Goal: Information Seeking & Learning: Find specific page/section

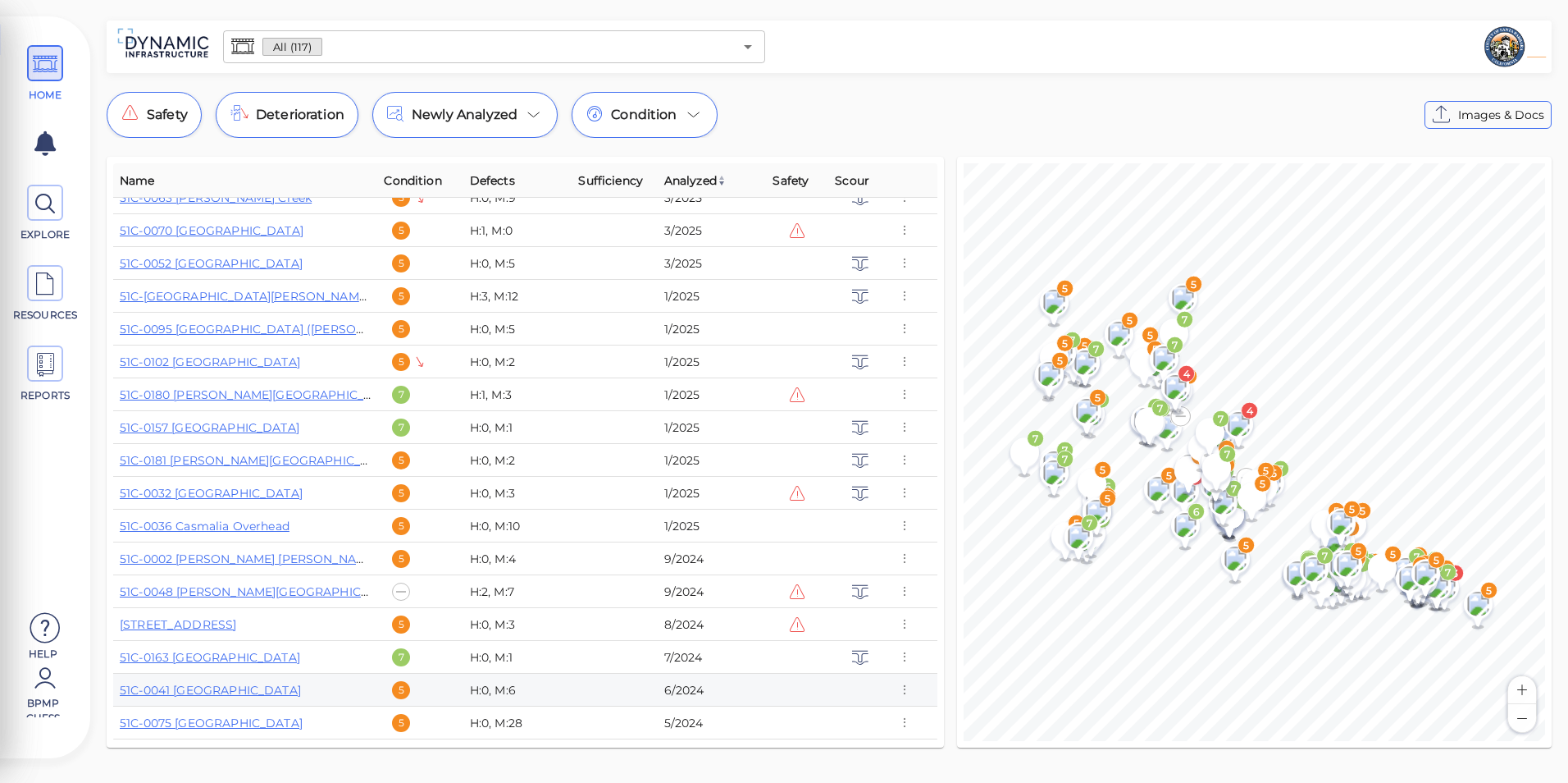
scroll to position [985, 0]
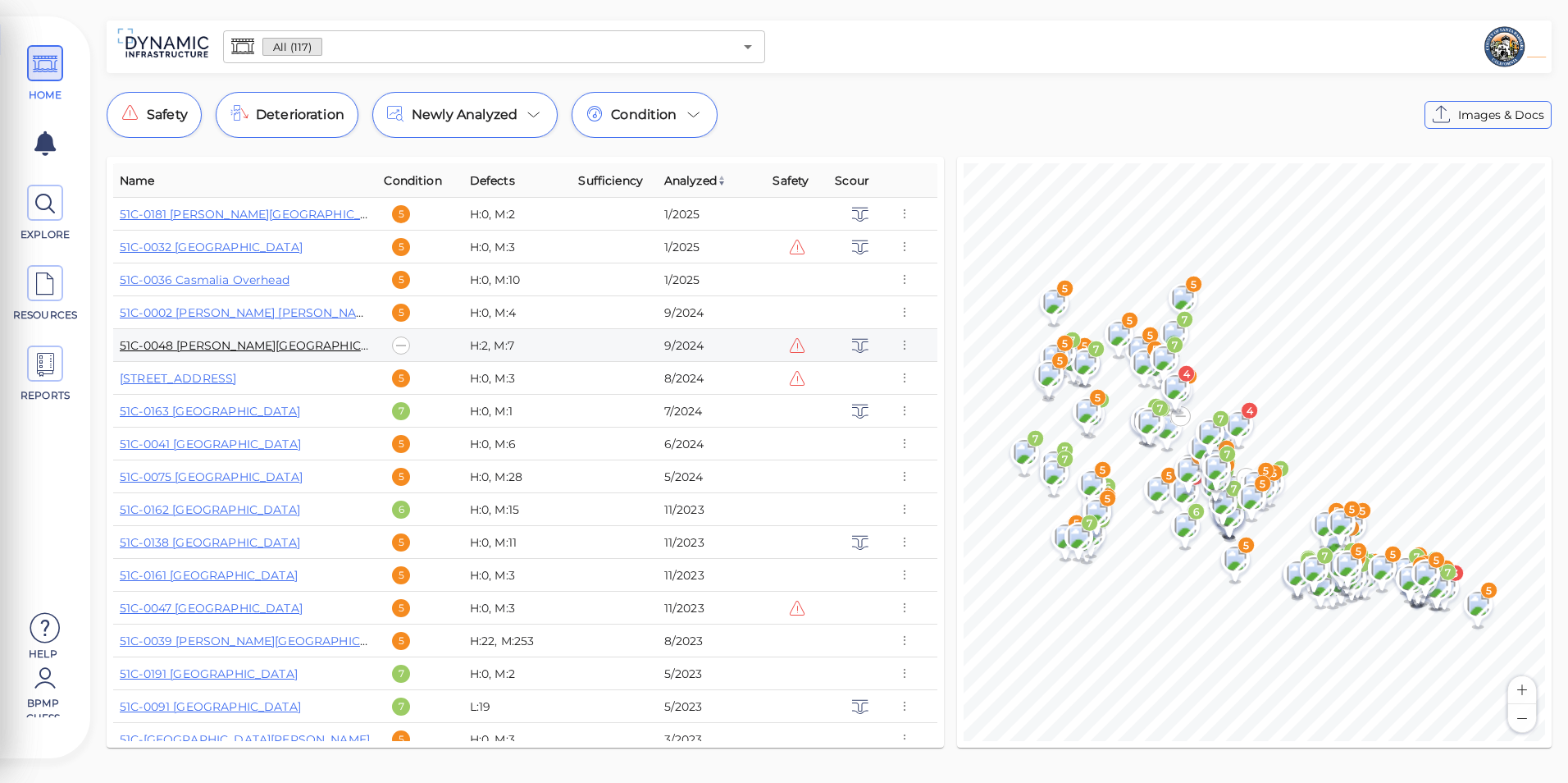
click at [256, 339] on link "51C-0048 [PERSON_NAME][GEOGRAPHIC_DATA]" at bounding box center [261, 345] width 284 height 15
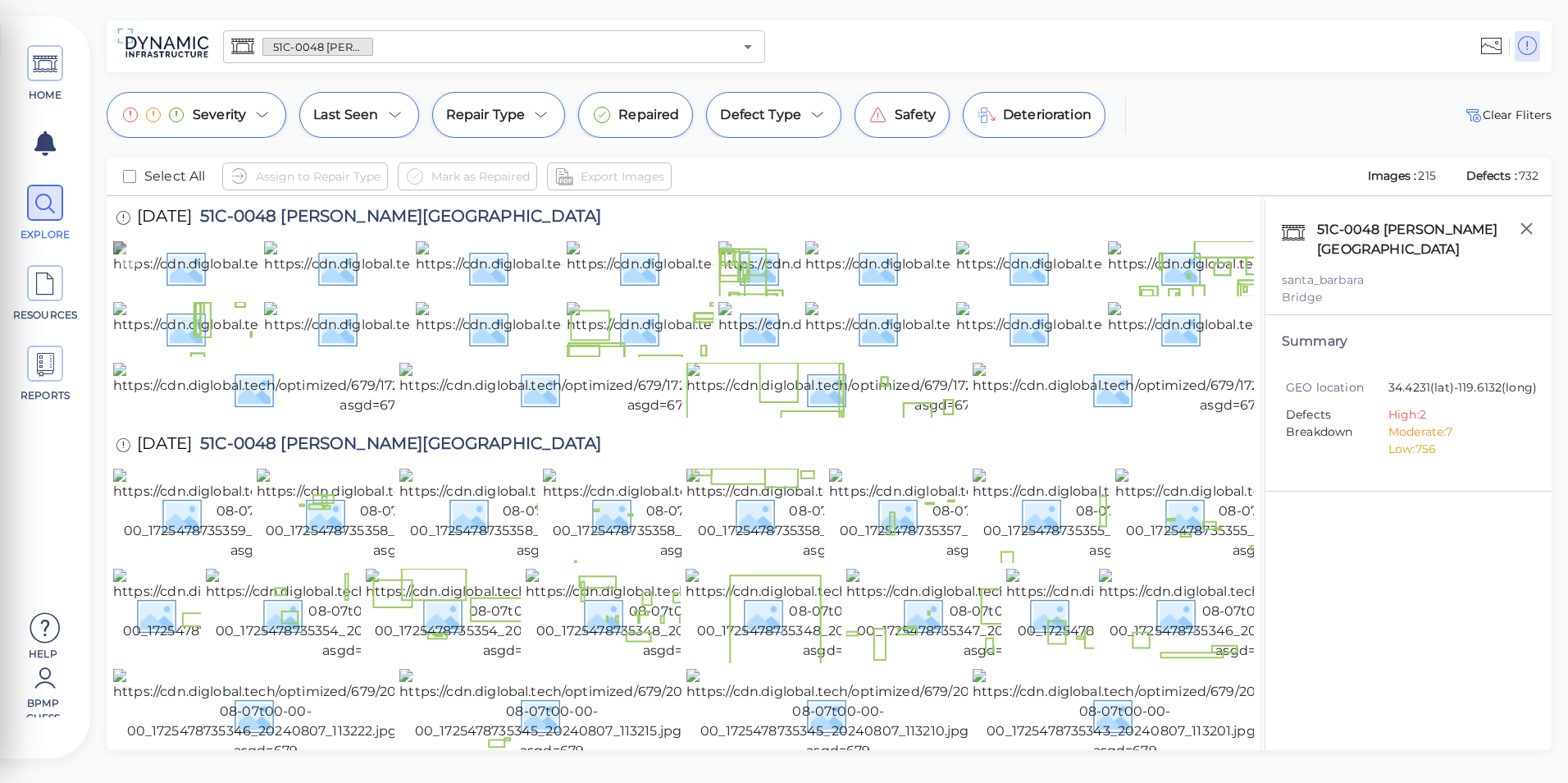
click at [242, 268] on img at bounding box center [368, 267] width 512 height 53
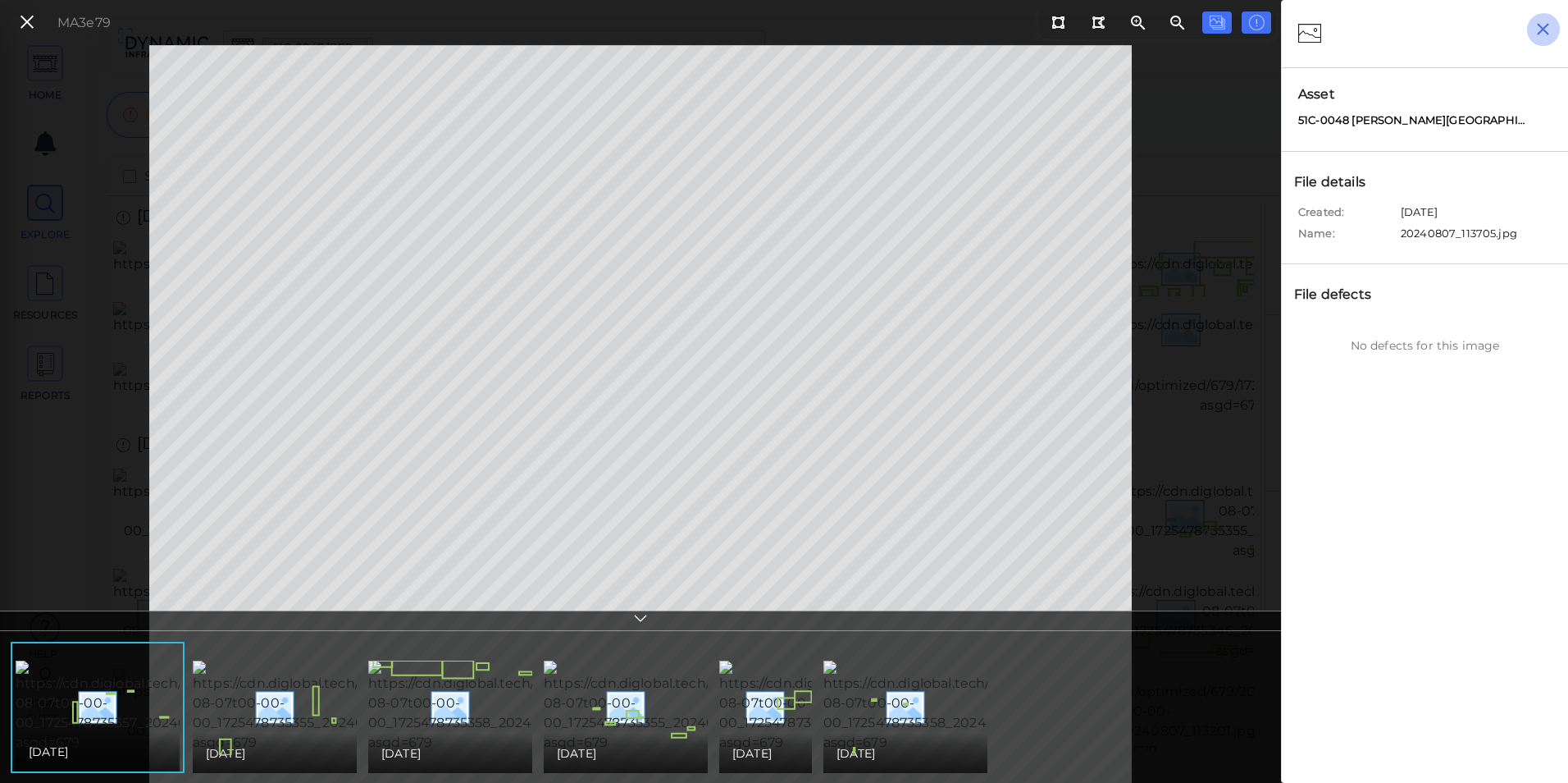
click at [1539, 36] on icon "button" at bounding box center [1543, 28] width 20 height 20
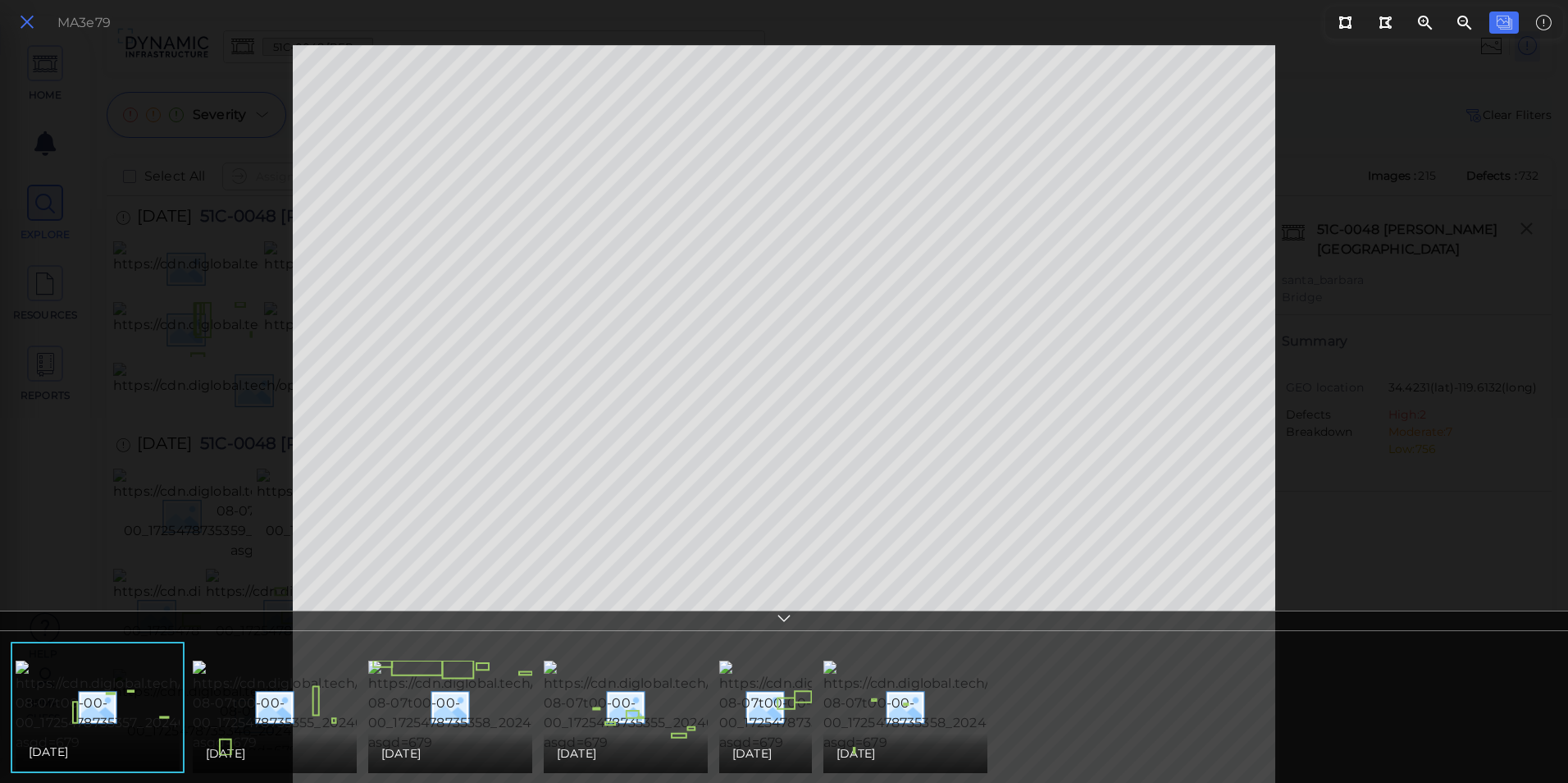
click at [32, 21] on icon at bounding box center [27, 22] width 19 height 22
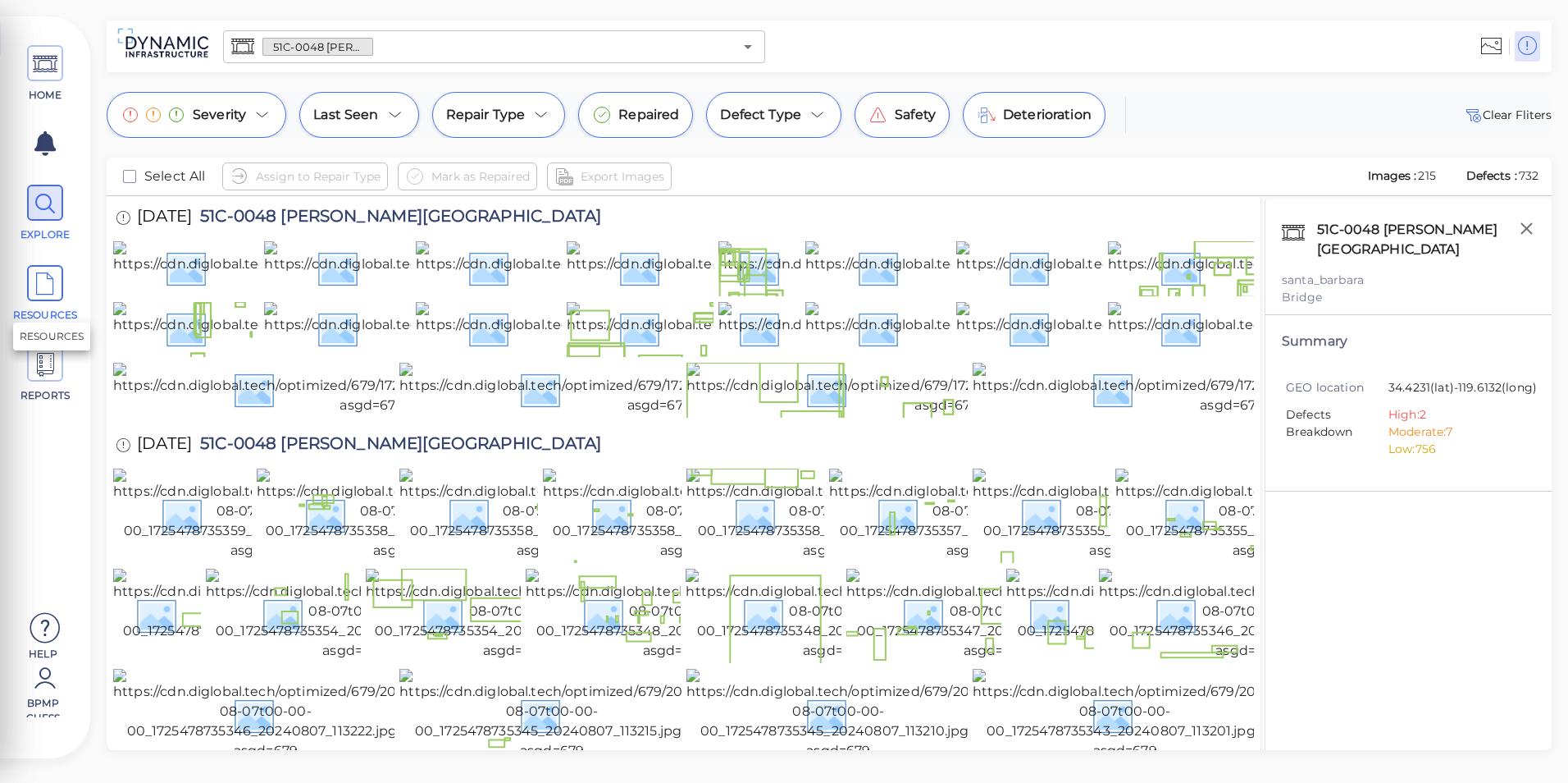
click at [57, 316] on span "RESOURCES" at bounding box center [46, 315] width 70 height 15
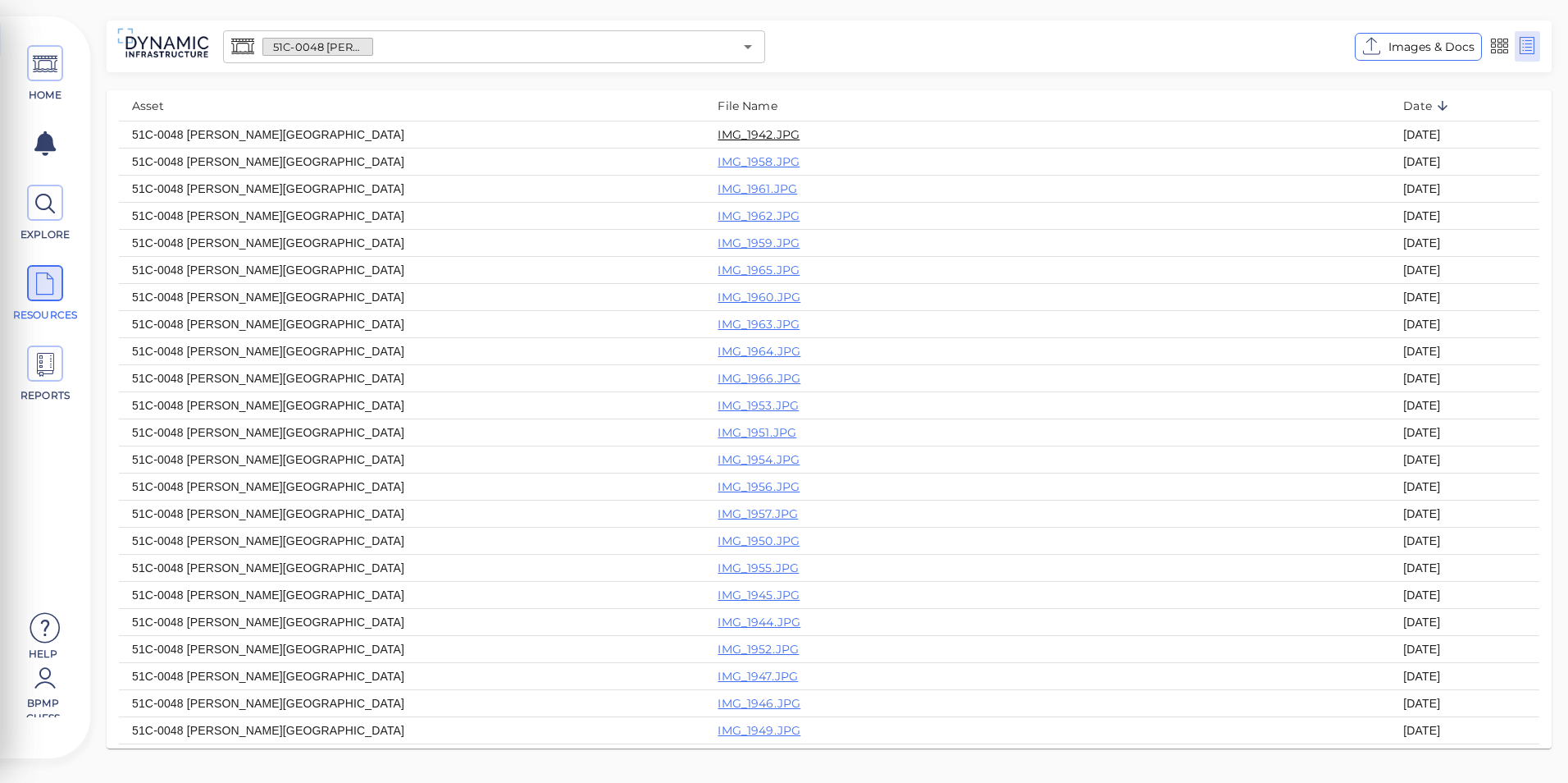
click at [717, 127] on link "IMG_1942.JPG" at bounding box center [758, 134] width 82 height 15
click at [1412, 49] on span "Images & Docs" at bounding box center [1432, 47] width 86 height 20
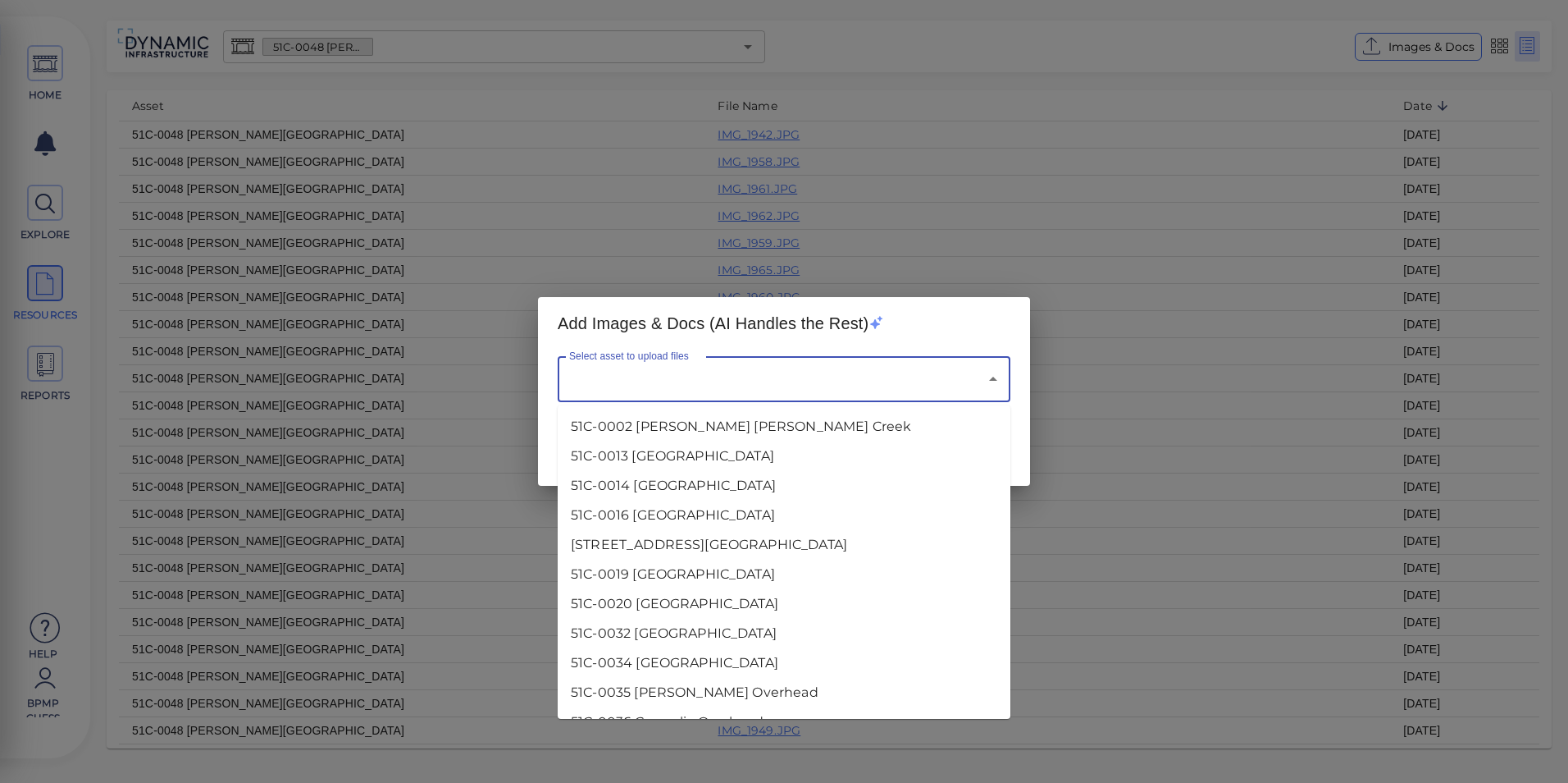
click at [816, 391] on input "Select asset to upload files" at bounding box center [761, 379] width 392 height 31
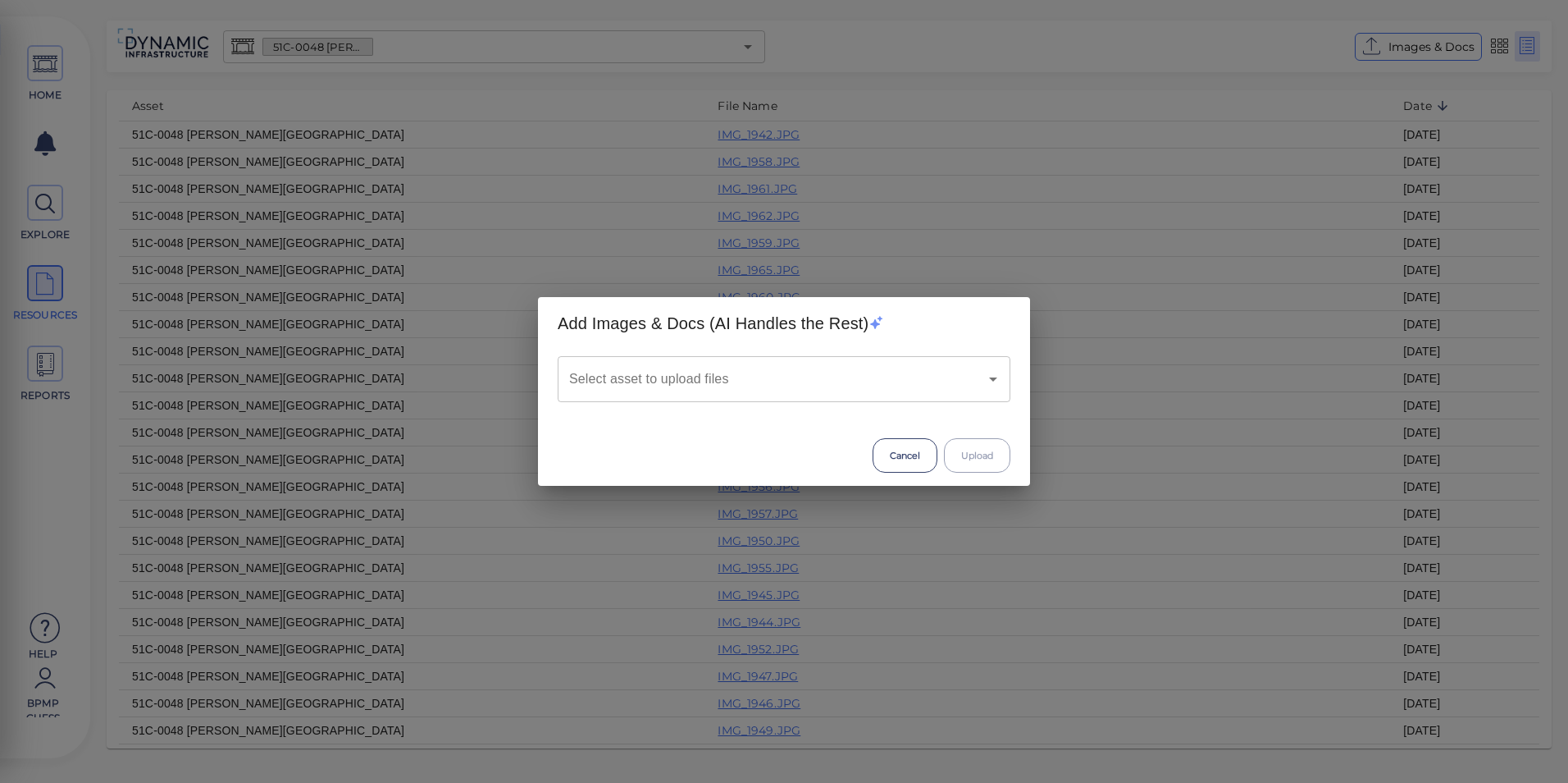
click at [975, 328] on h2 "Add Images & Docs (AI Handles the Rest)" at bounding box center [784, 323] width 453 height 26
click at [922, 459] on button "Cancel" at bounding box center [905, 454] width 64 height 34
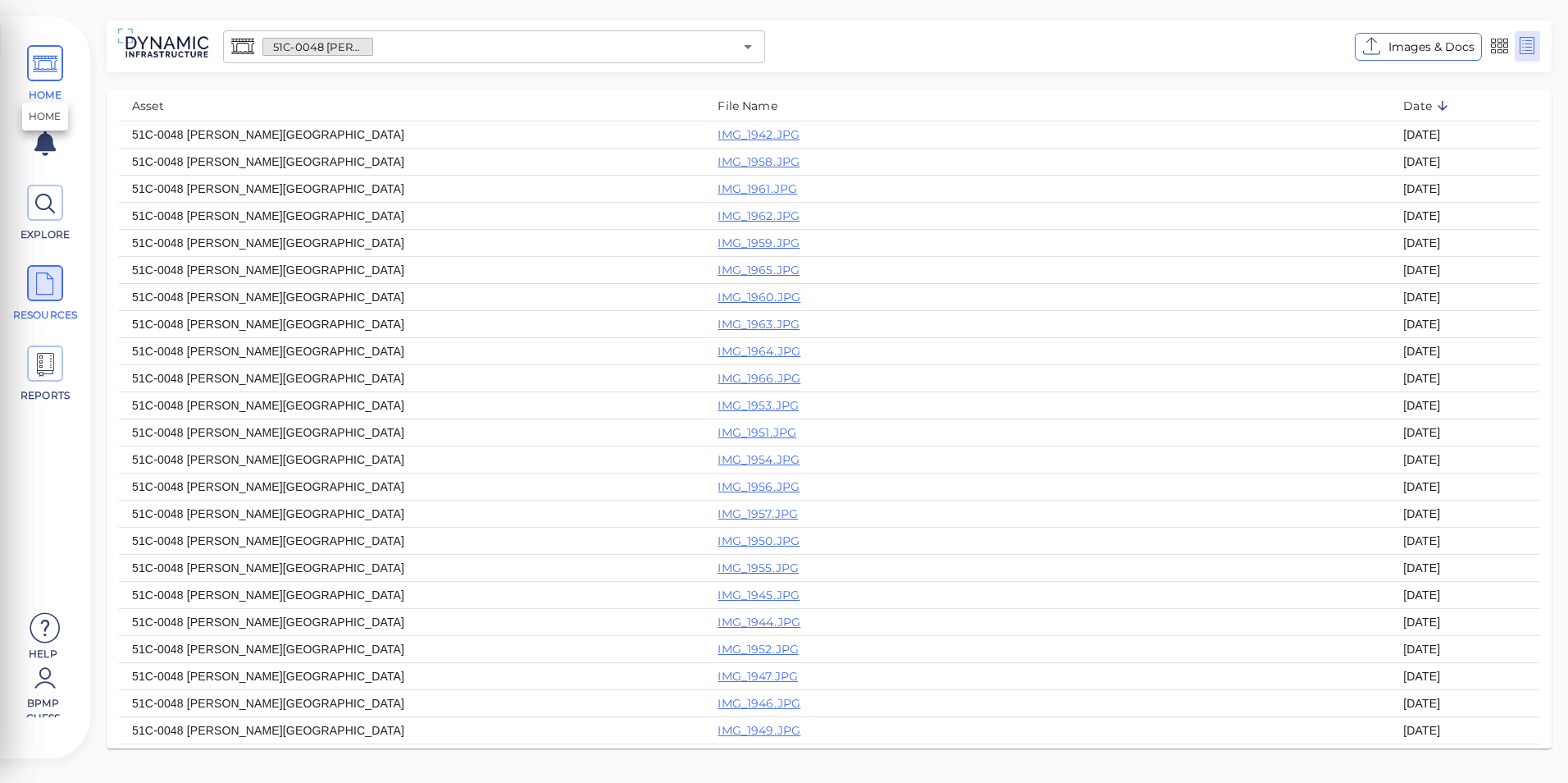
click at [48, 87] on span "HOME" at bounding box center [45, 73] width 74 height 58
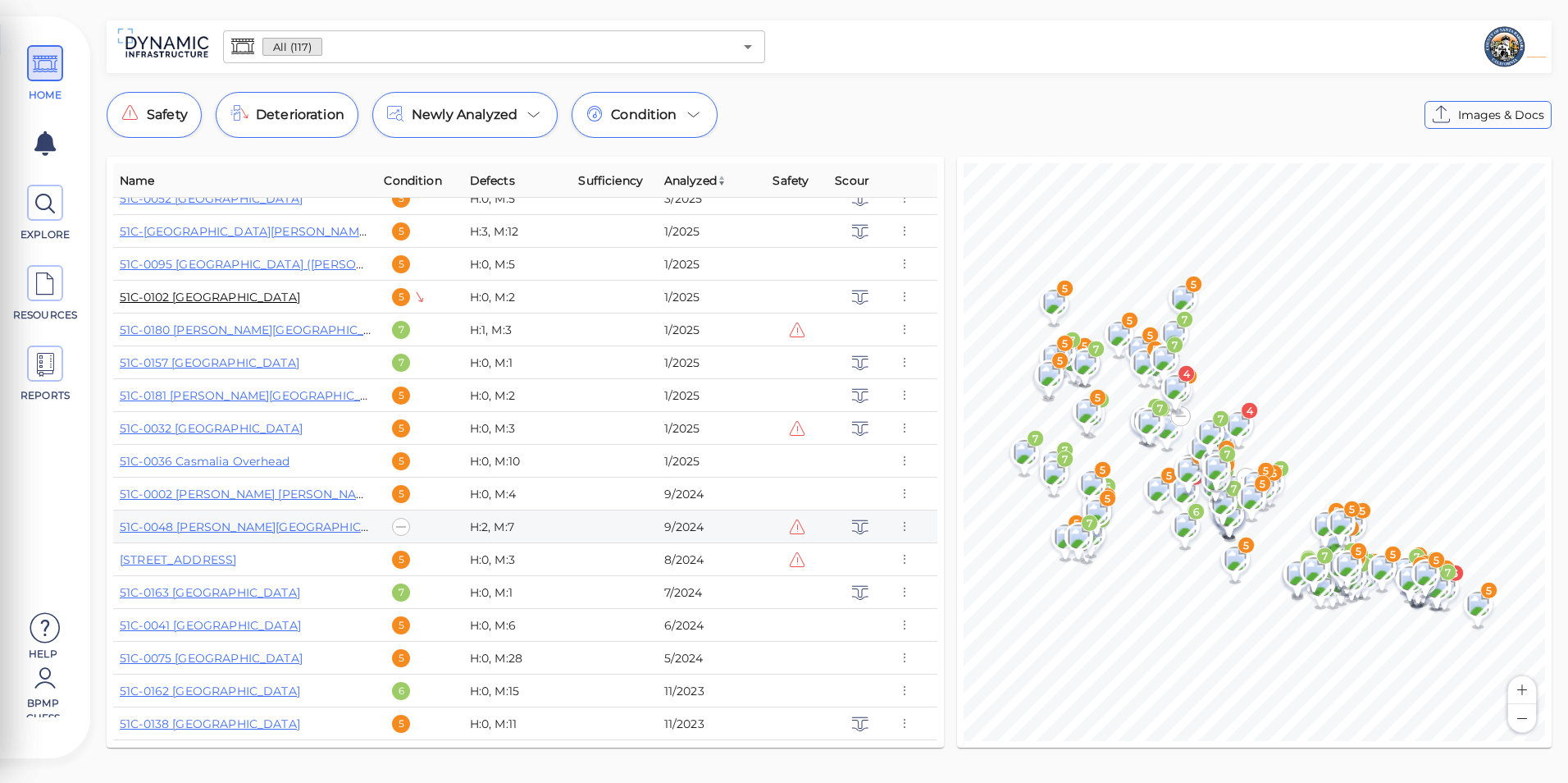
scroll to position [821, 0]
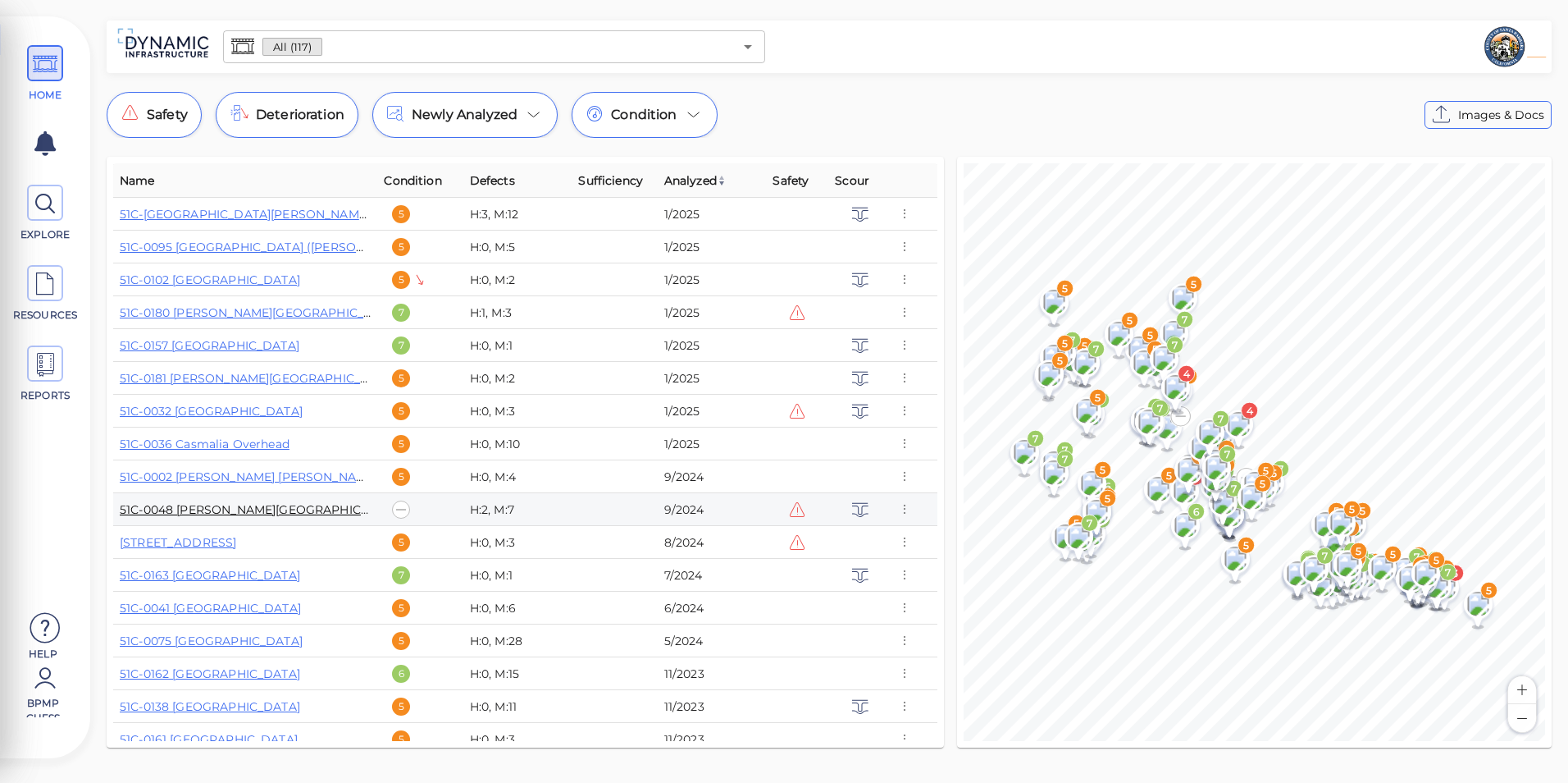
click at [229, 503] on link "51C-0048 [PERSON_NAME][GEOGRAPHIC_DATA]" at bounding box center [261, 509] width 284 height 15
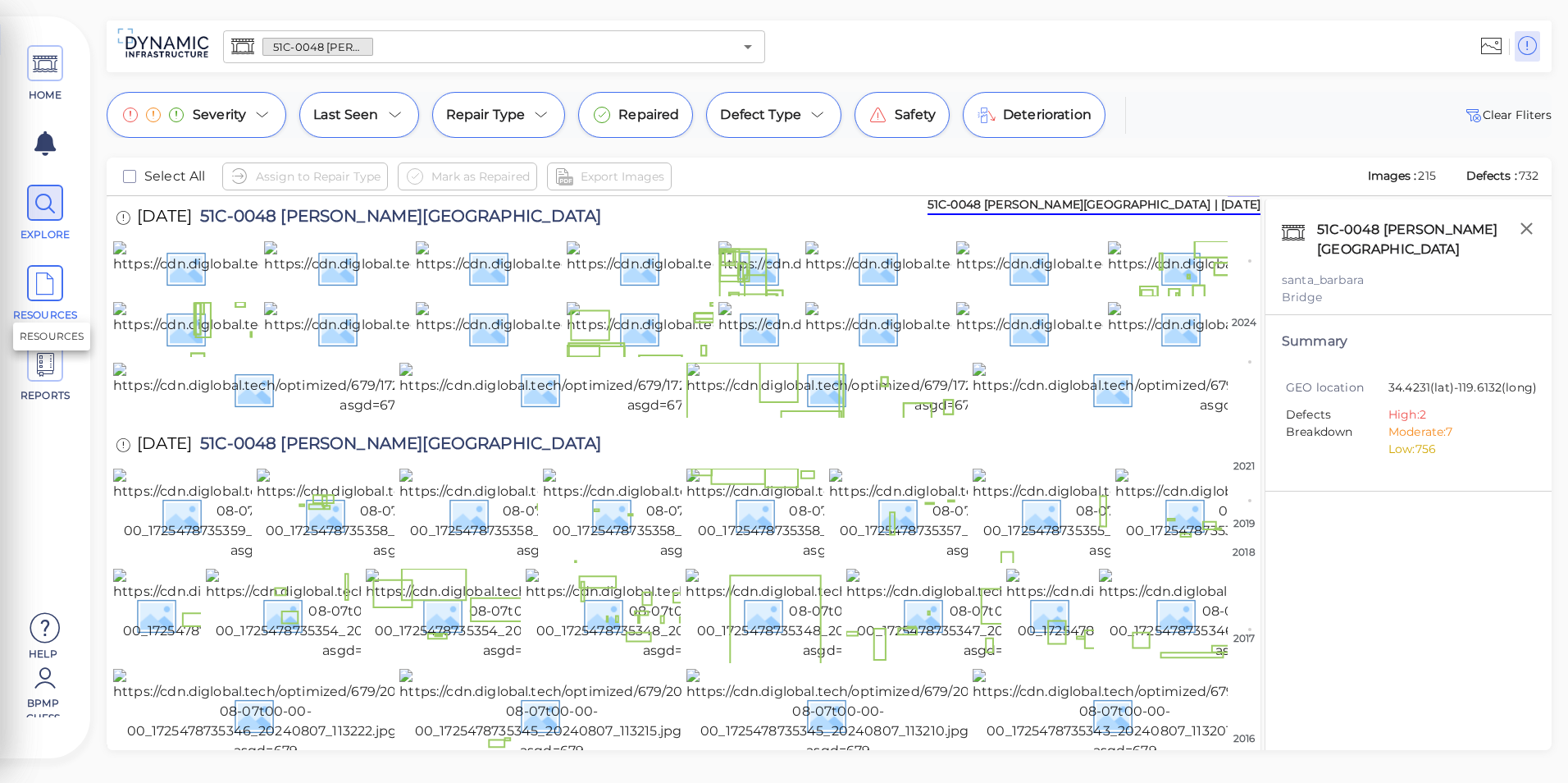
click at [43, 319] on span "RESOURCES" at bounding box center [46, 315] width 70 height 15
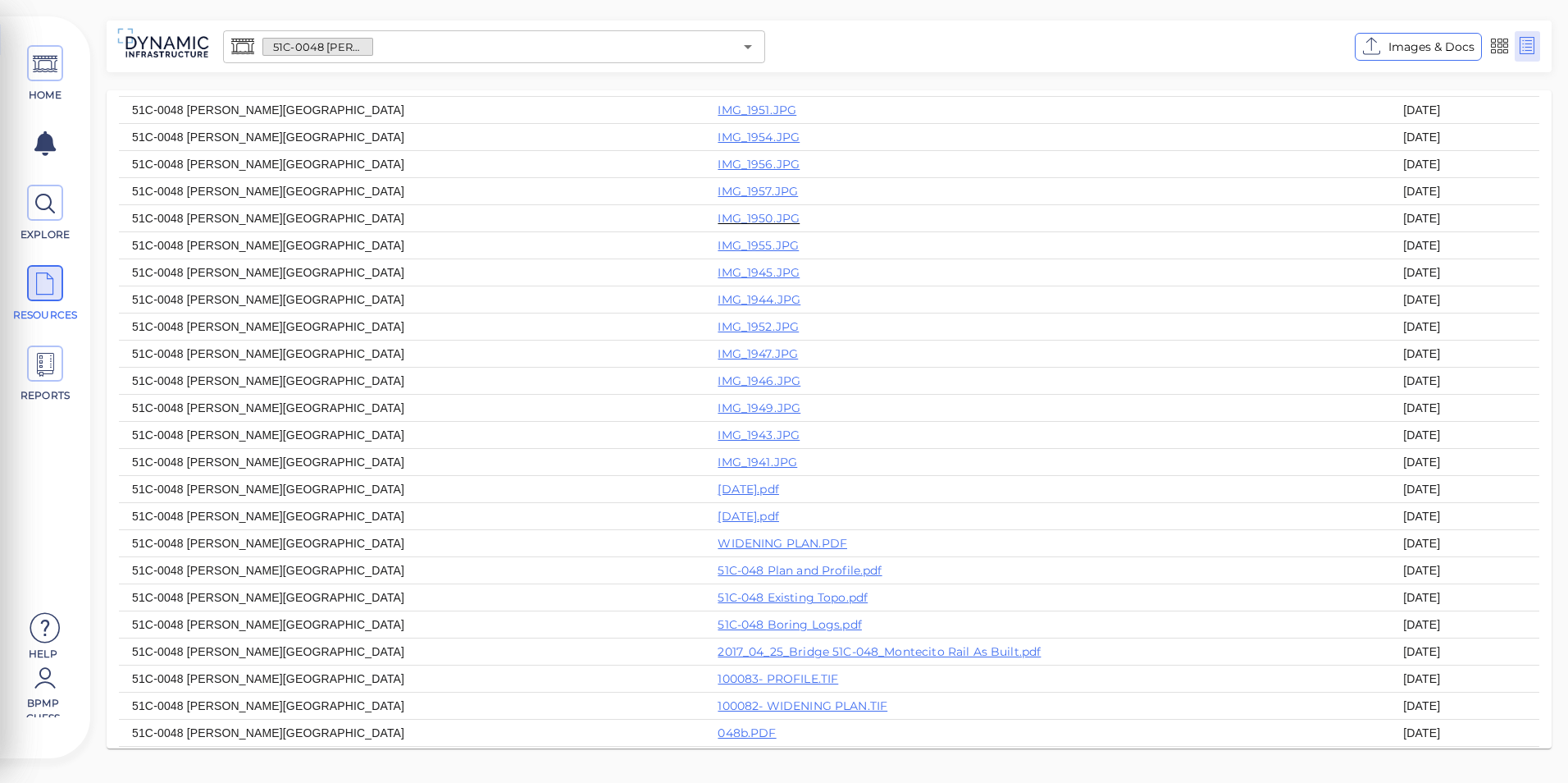
scroll to position [329, 0]
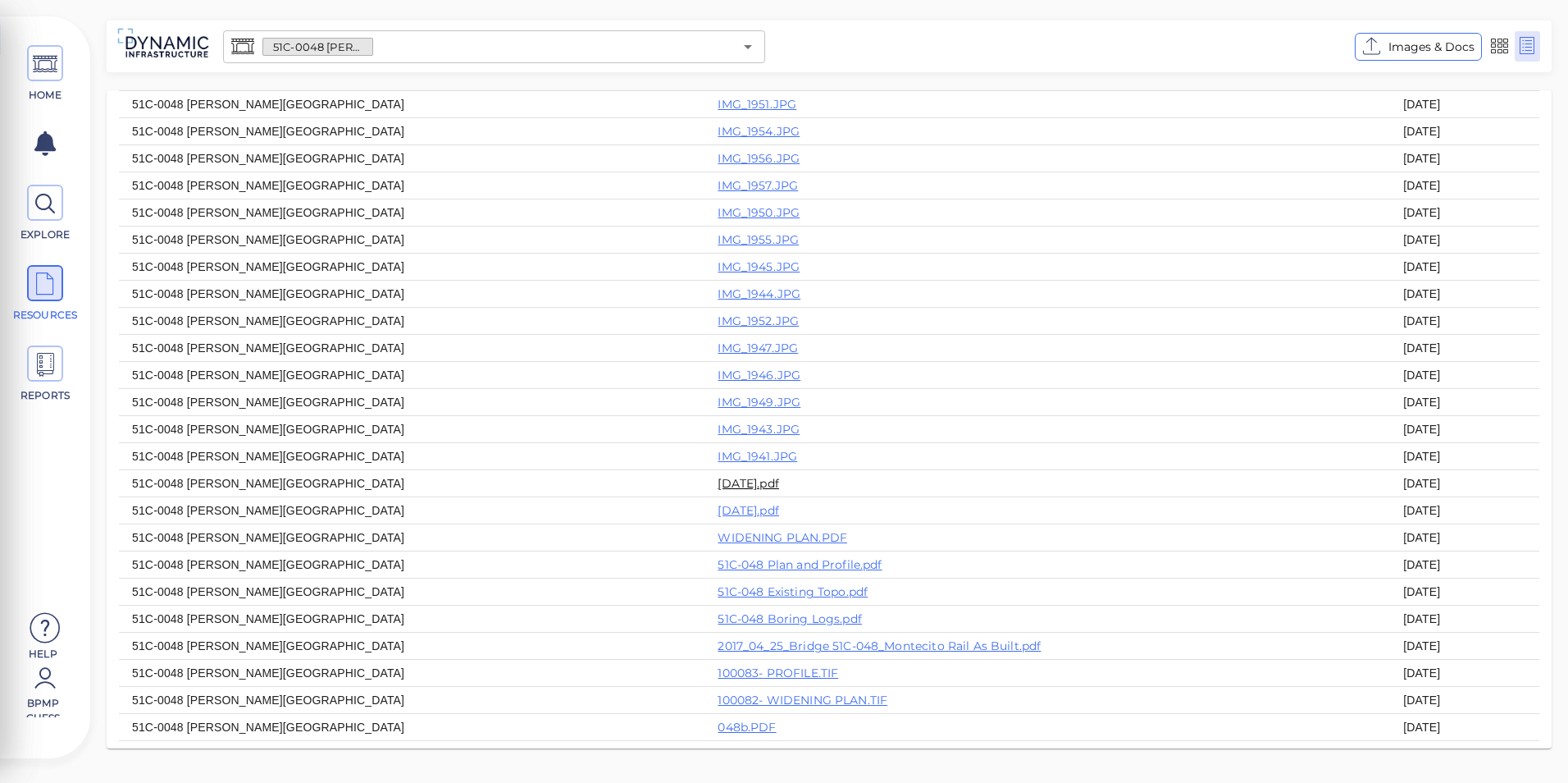
click at [717, 490] on link "[DATE].pdf" at bounding box center [747, 483] width 61 height 15
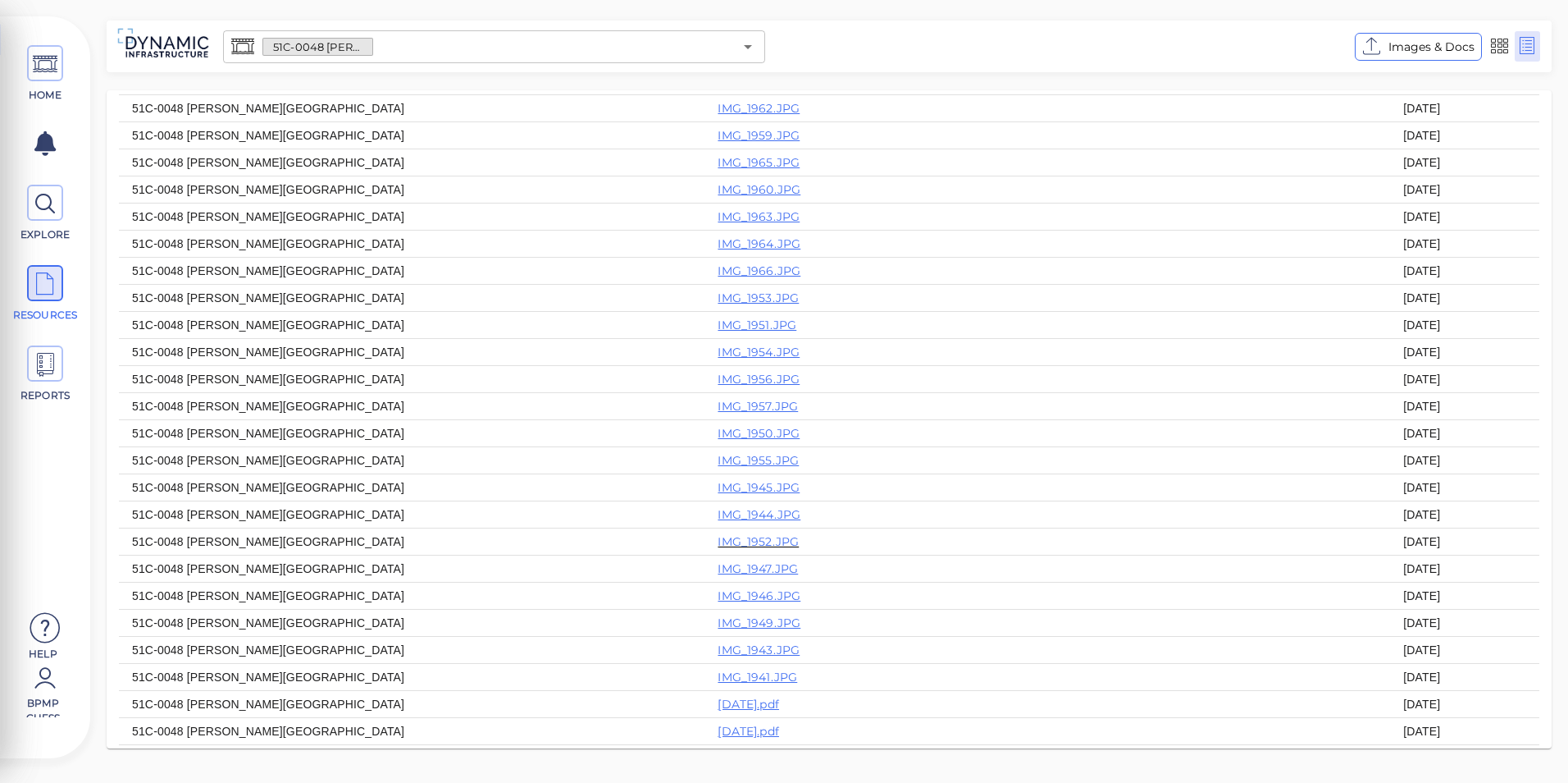
scroll to position [0, 0]
click at [34, 54] on icon at bounding box center [45, 64] width 24 height 37
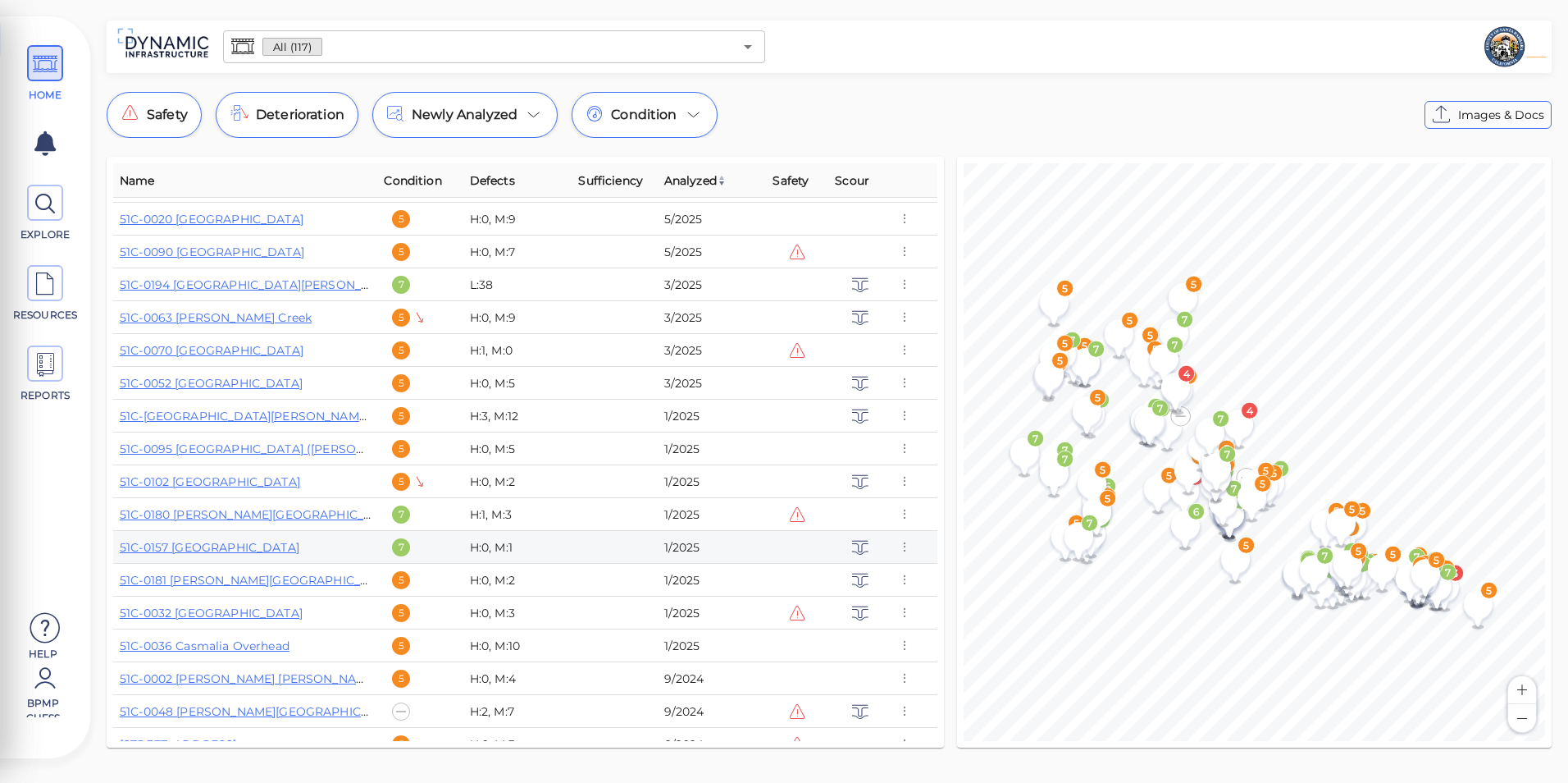
scroll to position [656, 0]
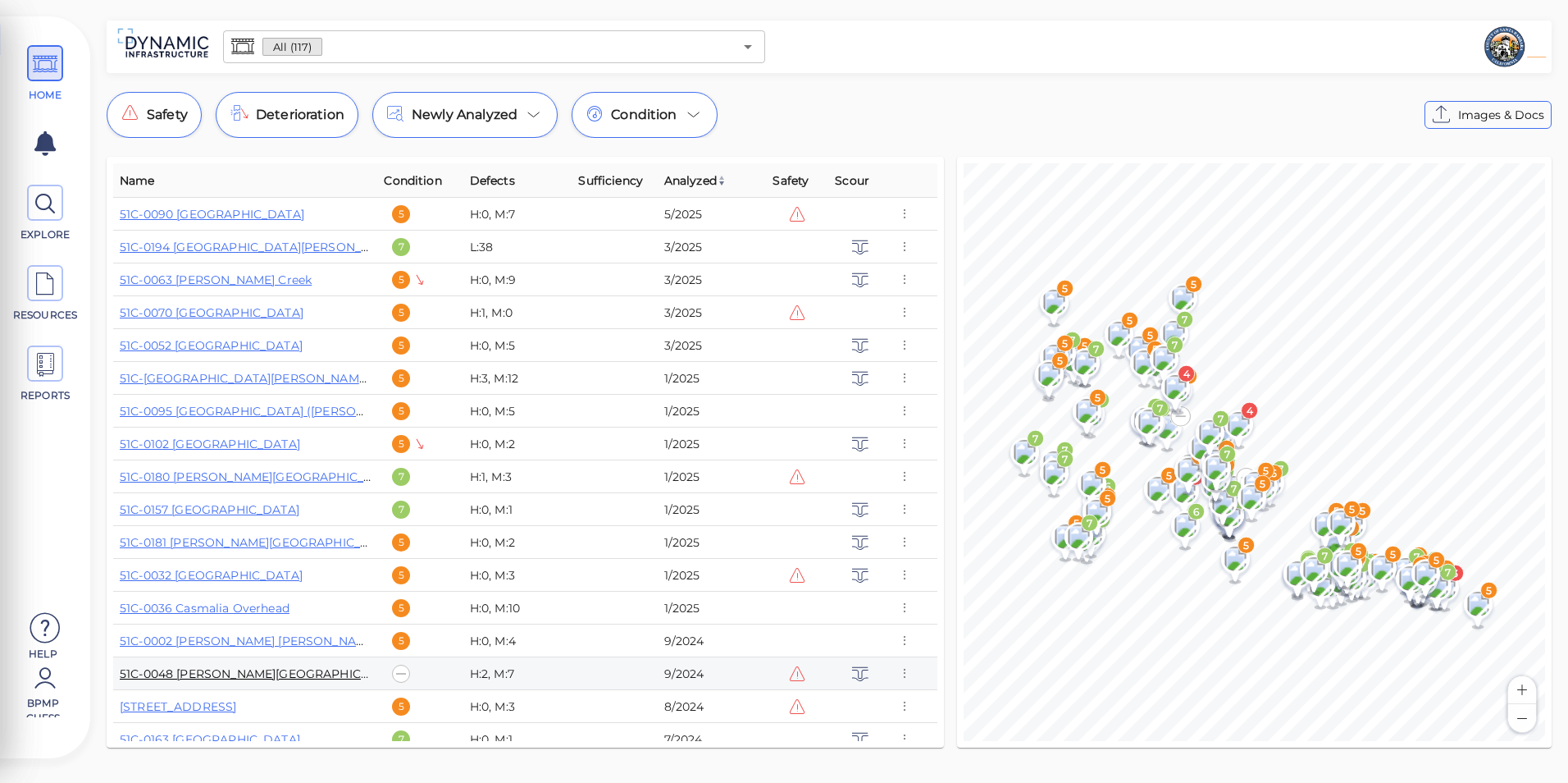
click at [194, 671] on link "51C-0048 [PERSON_NAME][GEOGRAPHIC_DATA]" at bounding box center [261, 673] width 284 height 15
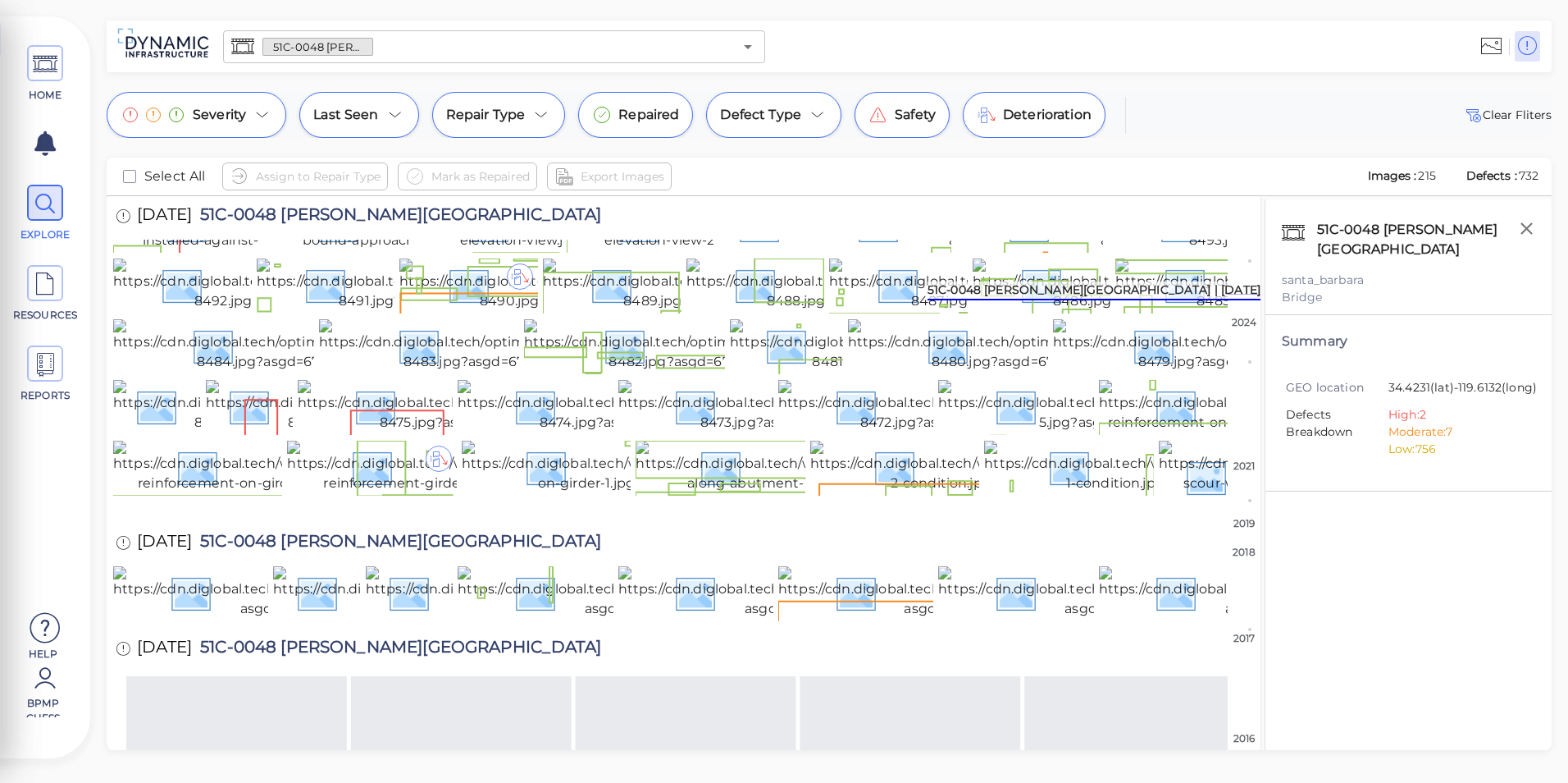
scroll to position [738, 0]
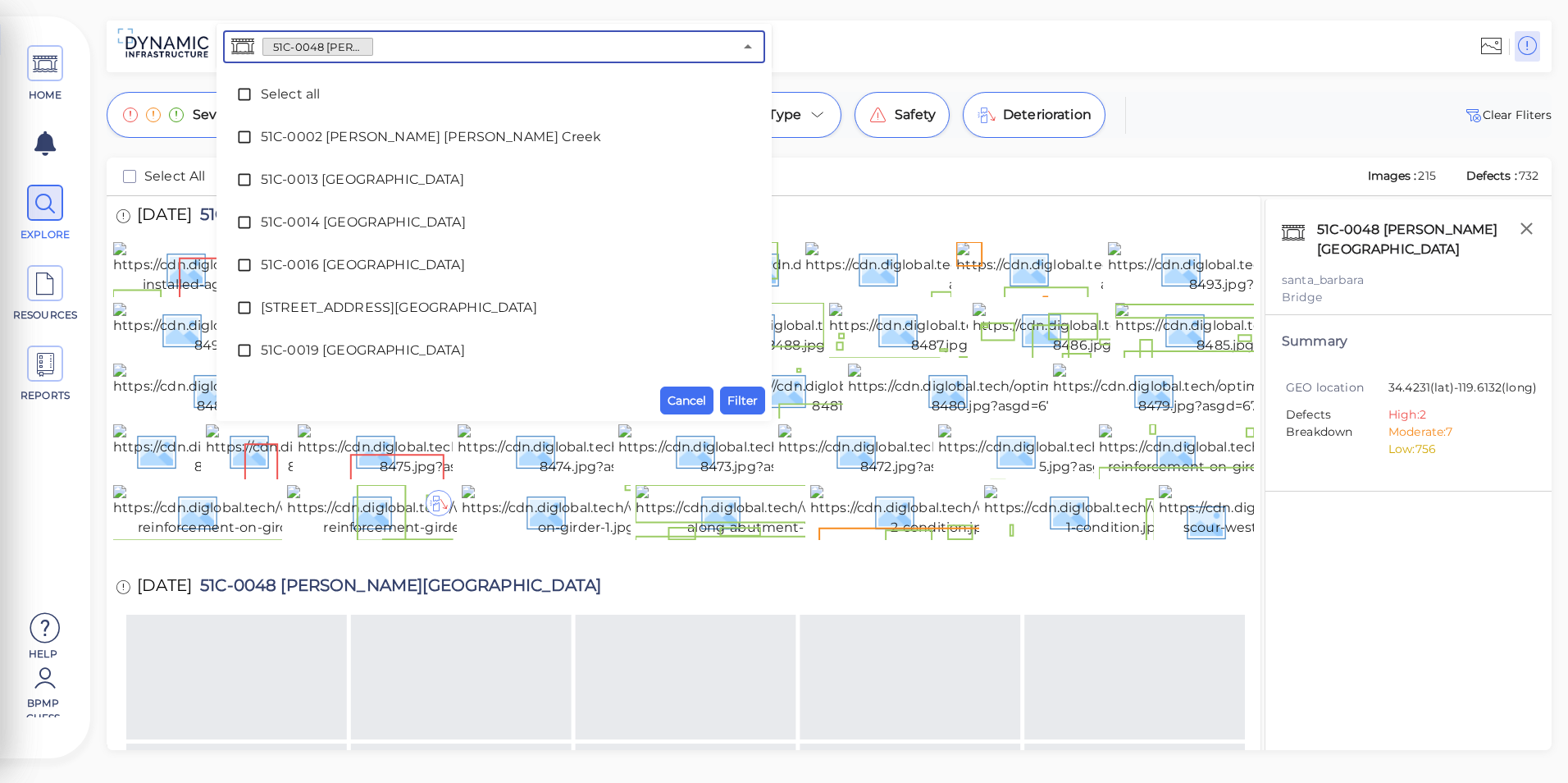
click at [718, 52] on input "text" at bounding box center [553, 47] width 360 height 23
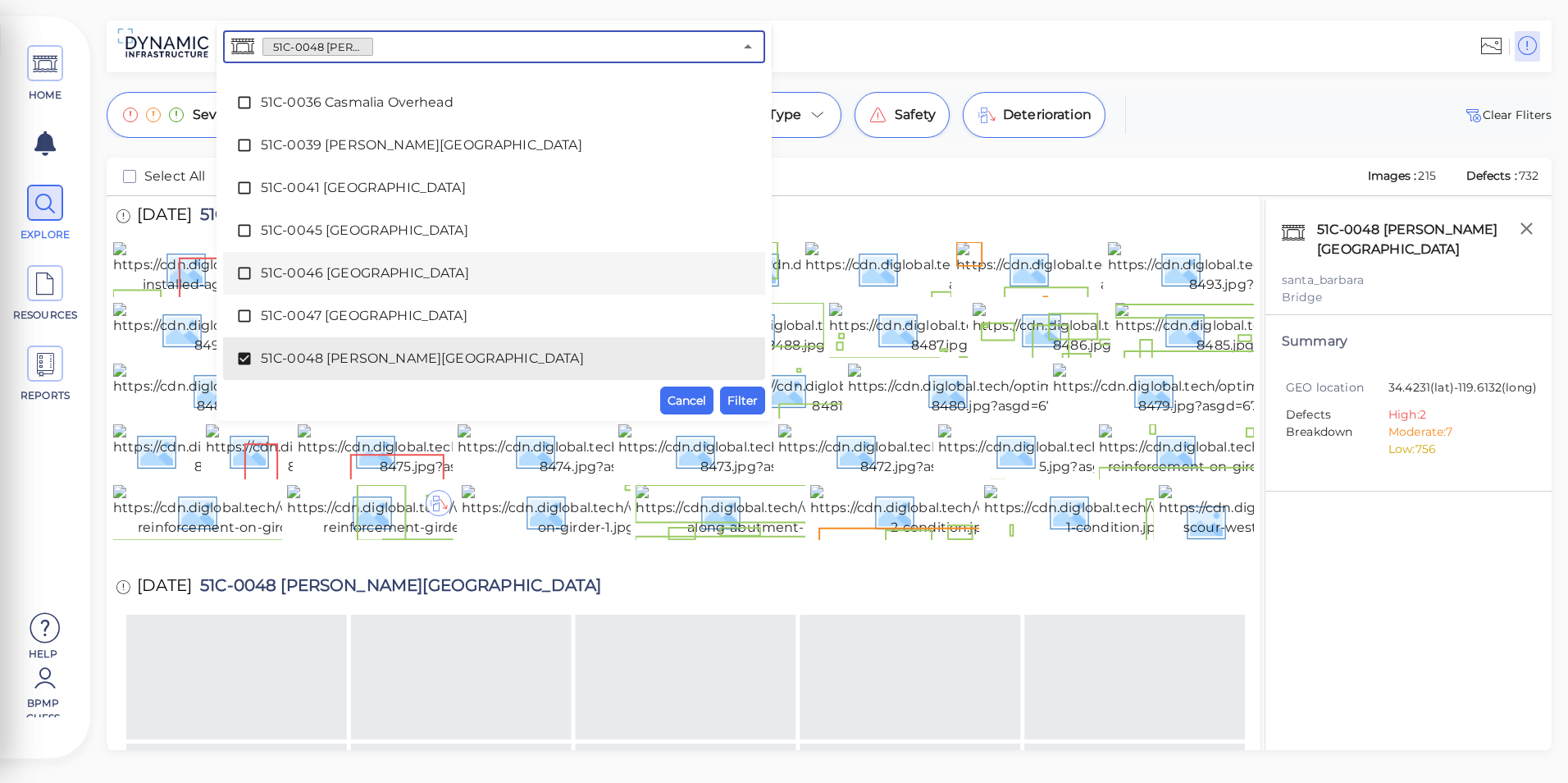
click at [385, 274] on span "51C-0046 [GEOGRAPHIC_DATA]" at bounding box center [494, 273] width 467 height 20
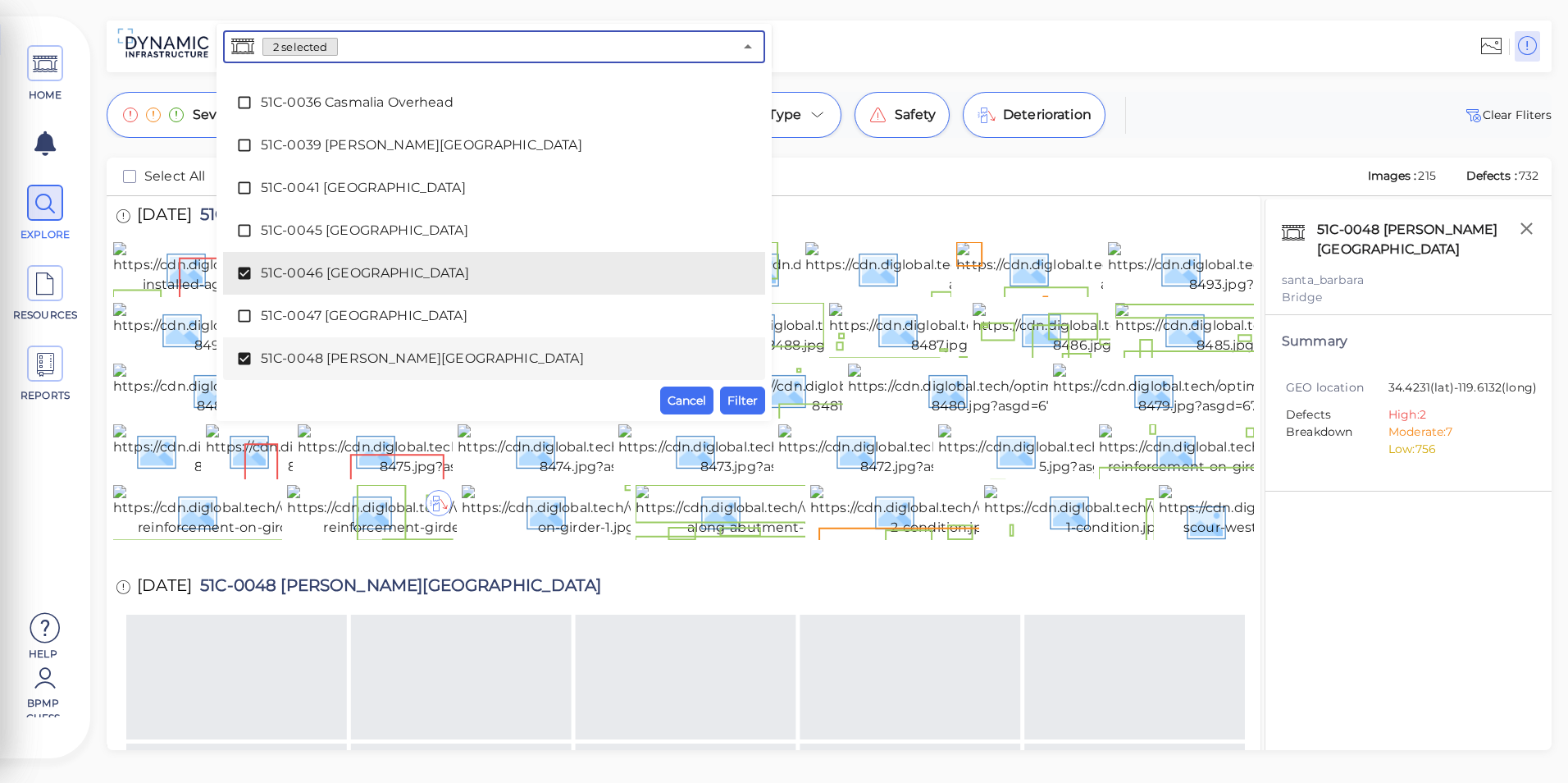
click at [381, 344] on div "51C-0048 [PERSON_NAME][GEOGRAPHIC_DATA]" at bounding box center [493, 359] width 516 height 33
click at [752, 397] on span "Filter" at bounding box center [743, 401] width 30 height 20
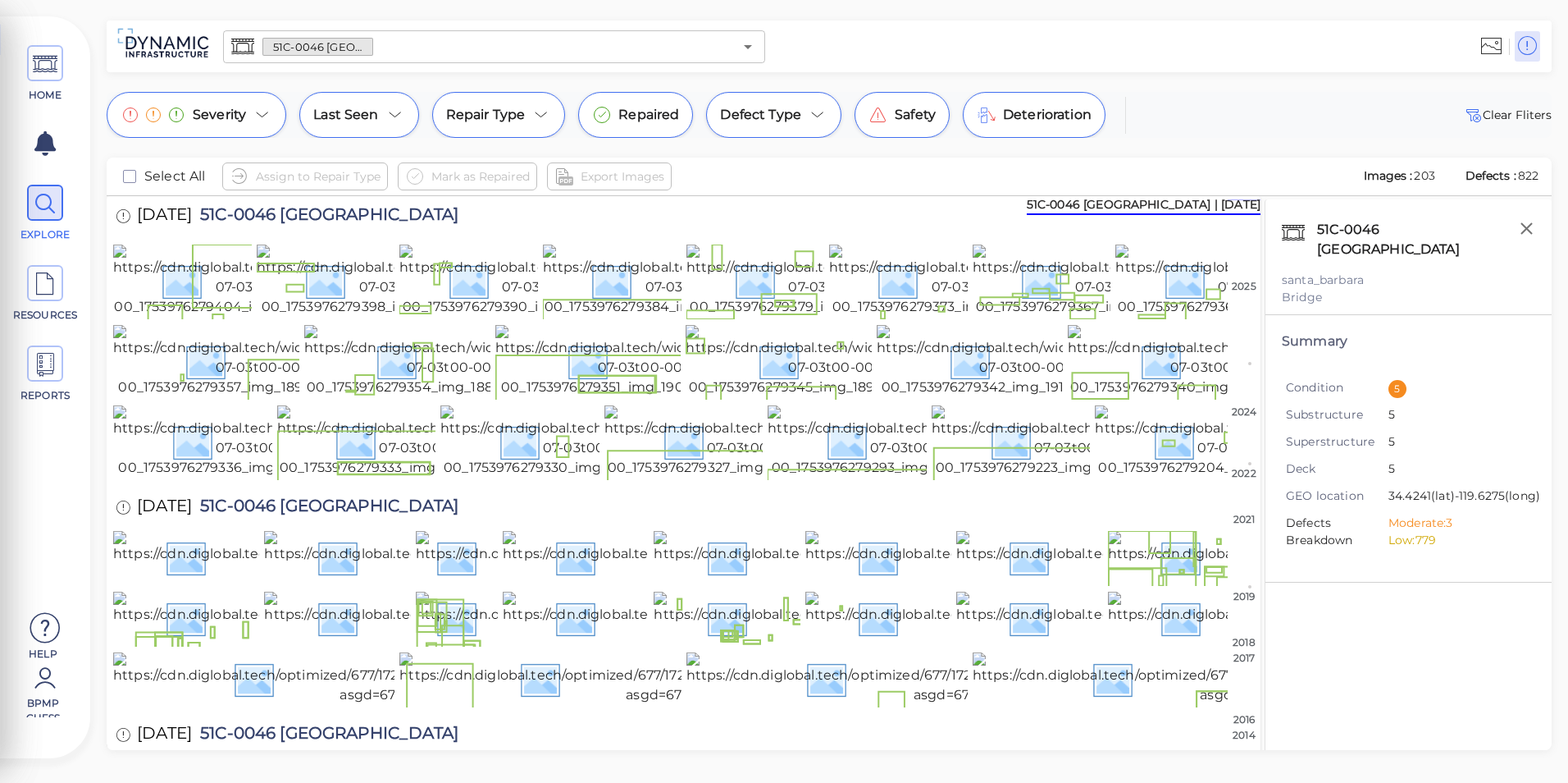
scroll to position [0, 0]
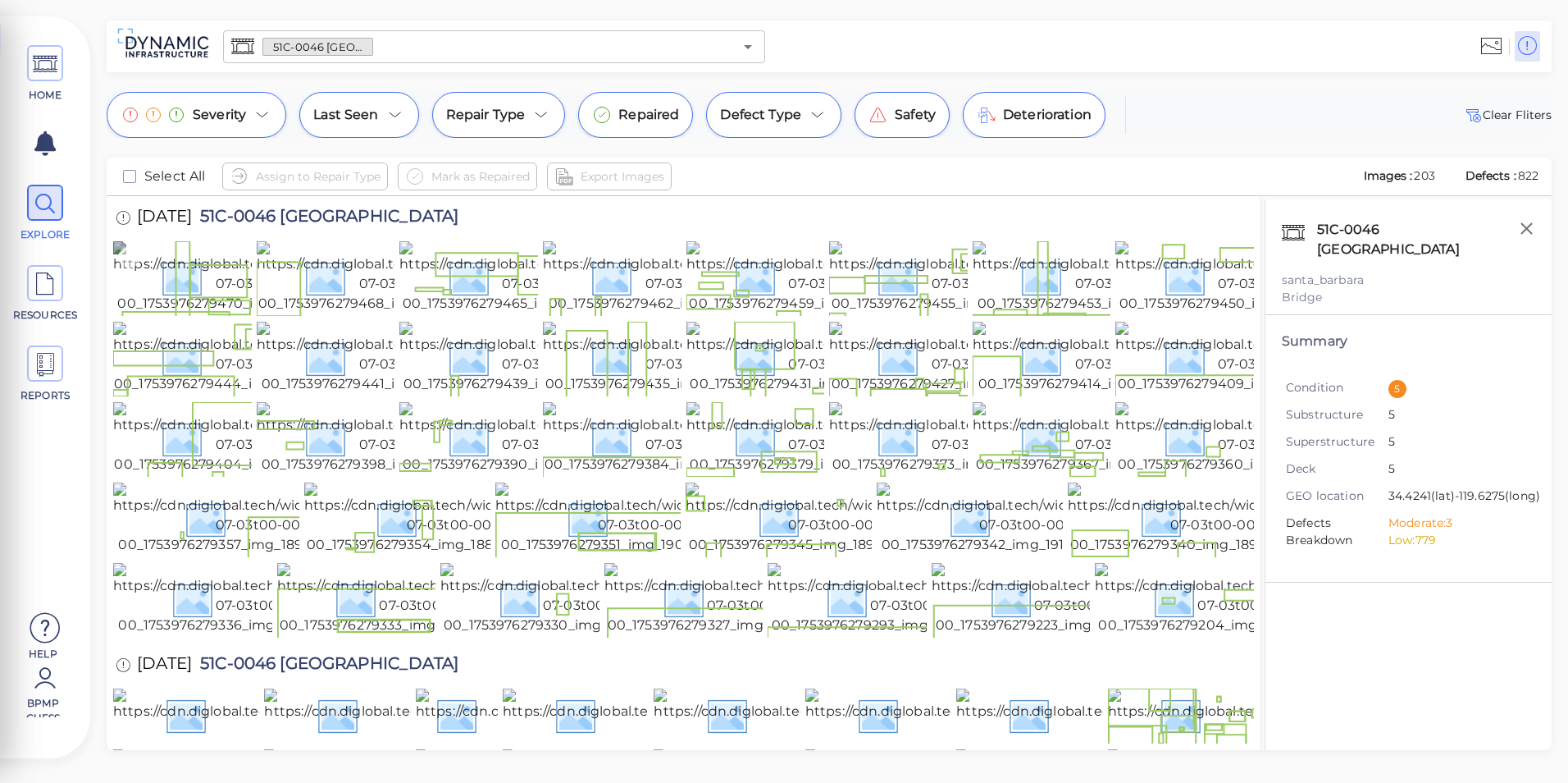
click at [194, 288] on img at bounding box center [260, 277] width 295 height 72
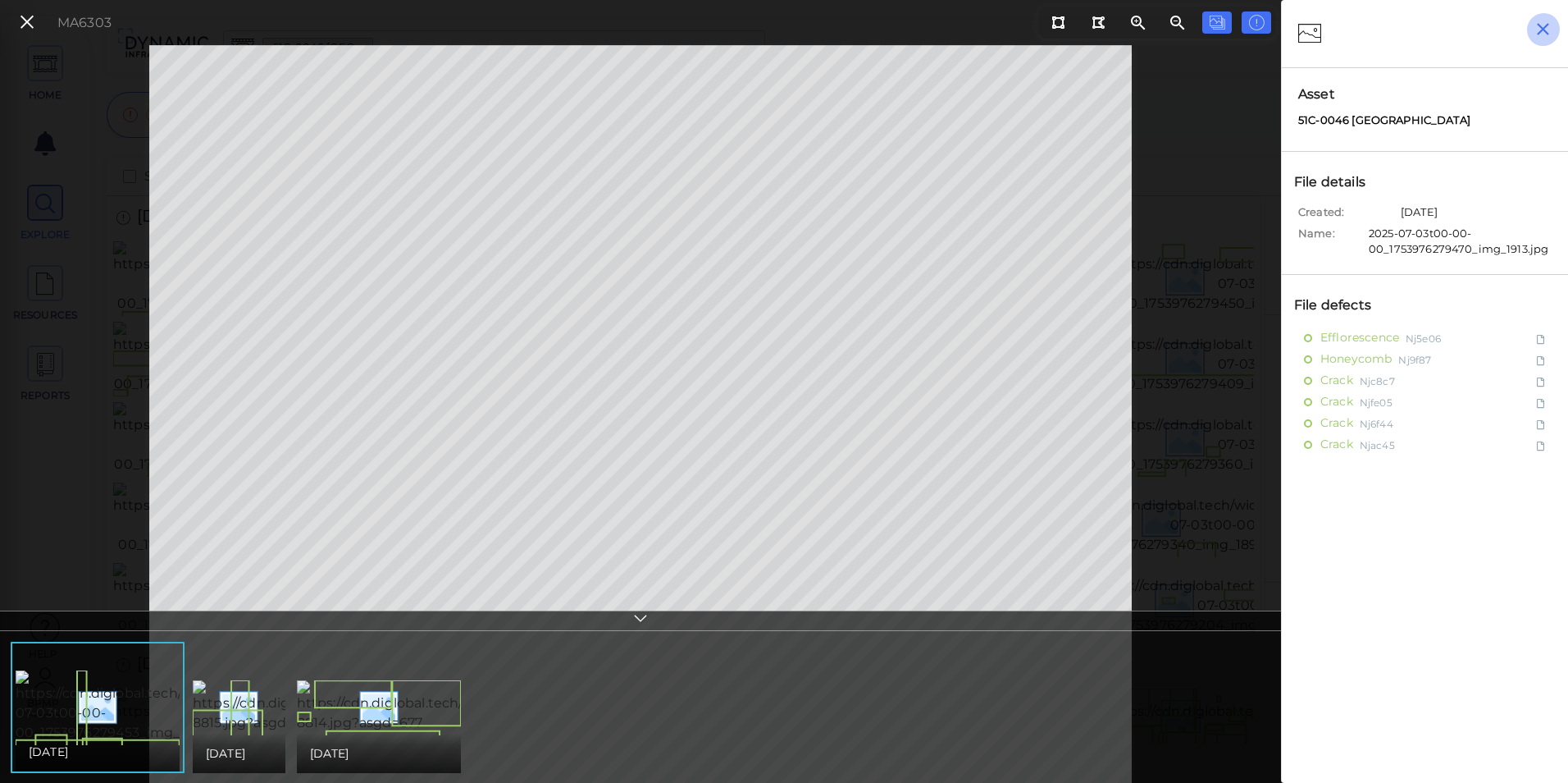
click at [1545, 24] on icon "button" at bounding box center [1543, 28] width 20 height 20
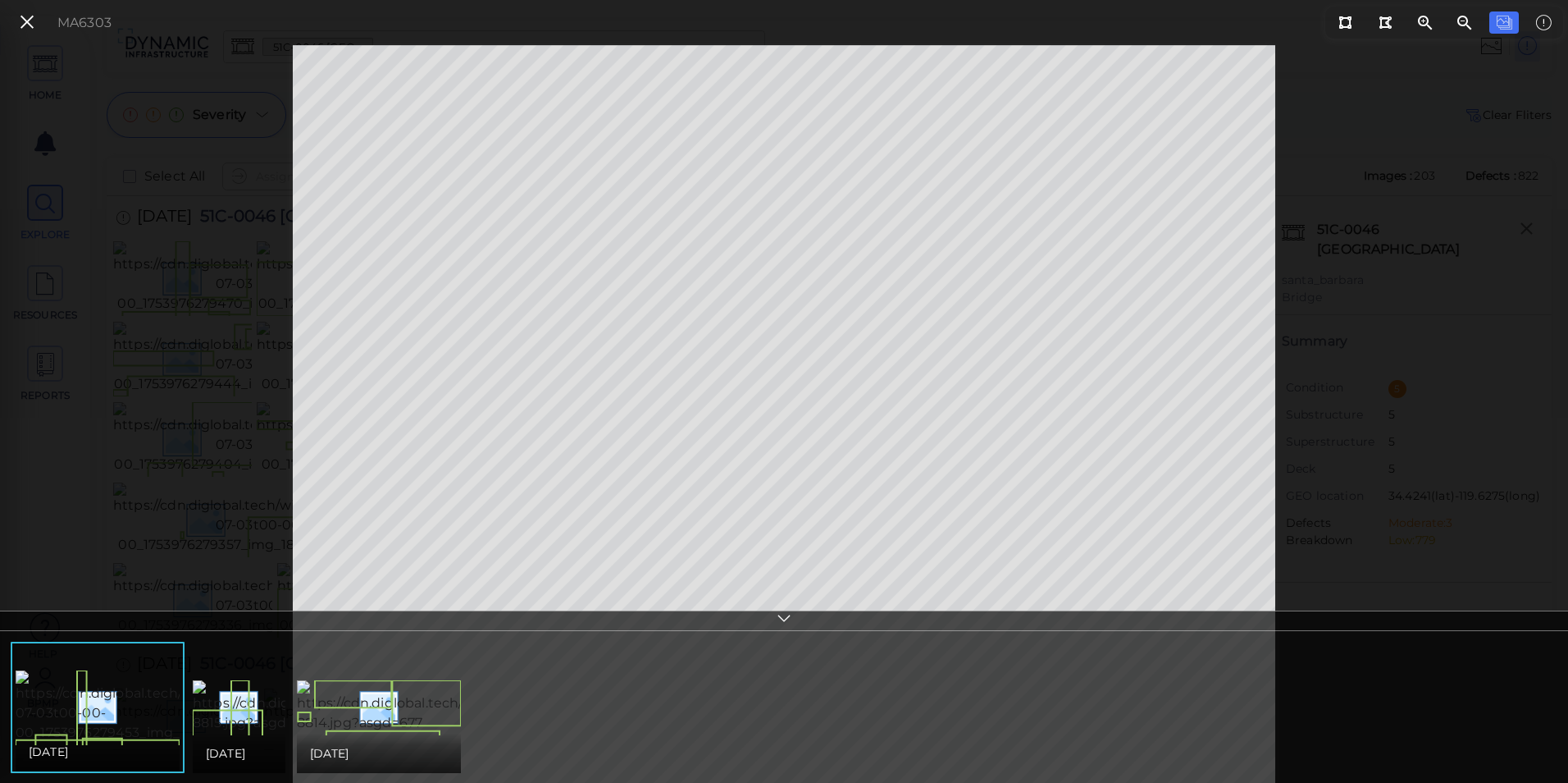
click at [25, 10] on div "MA6303" at bounding box center [62, 22] width 115 height 35
click at [29, 19] on icon at bounding box center [27, 22] width 19 height 22
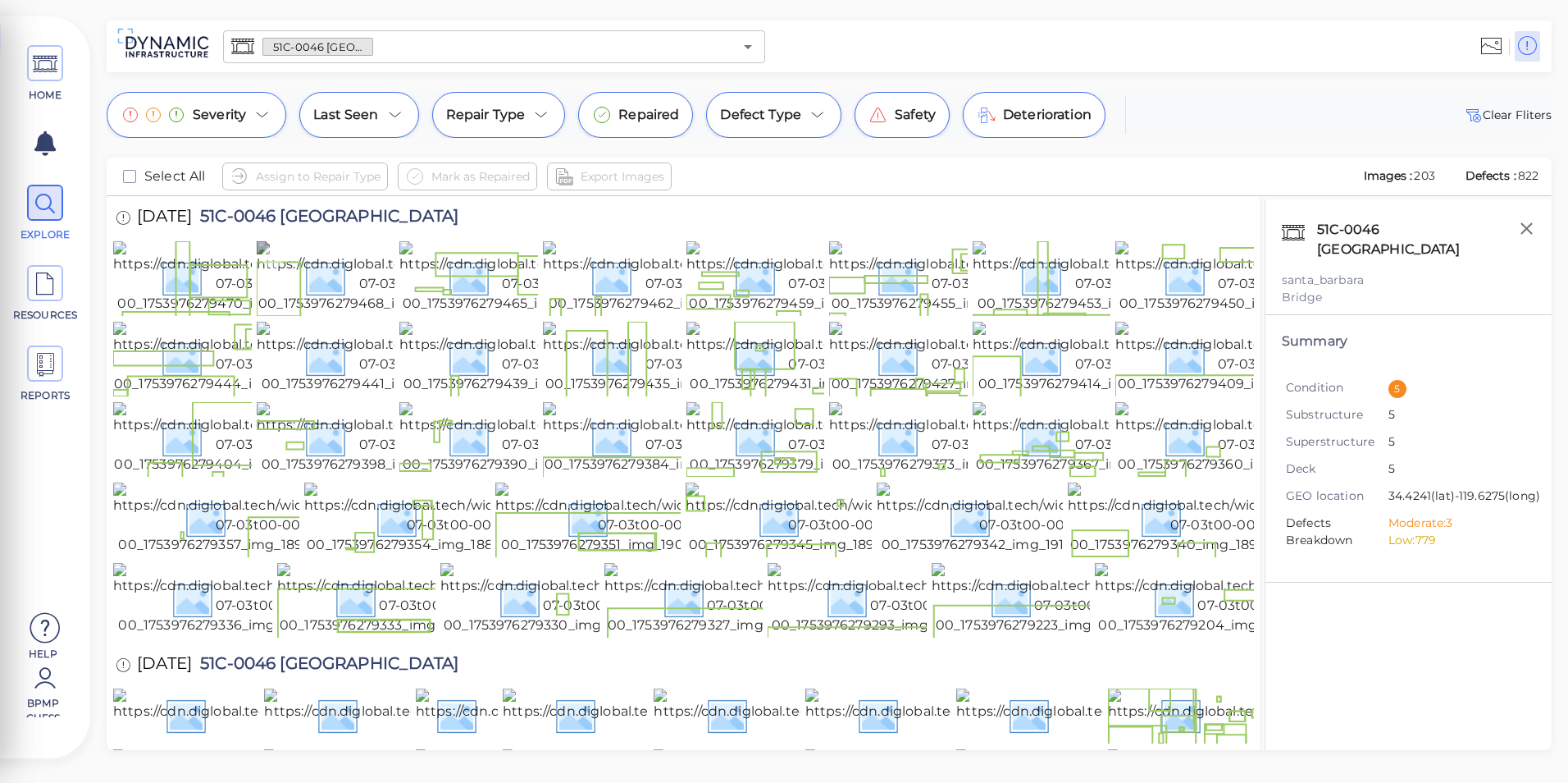
click at [380, 314] on img at bounding box center [403, 277] width 295 height 72
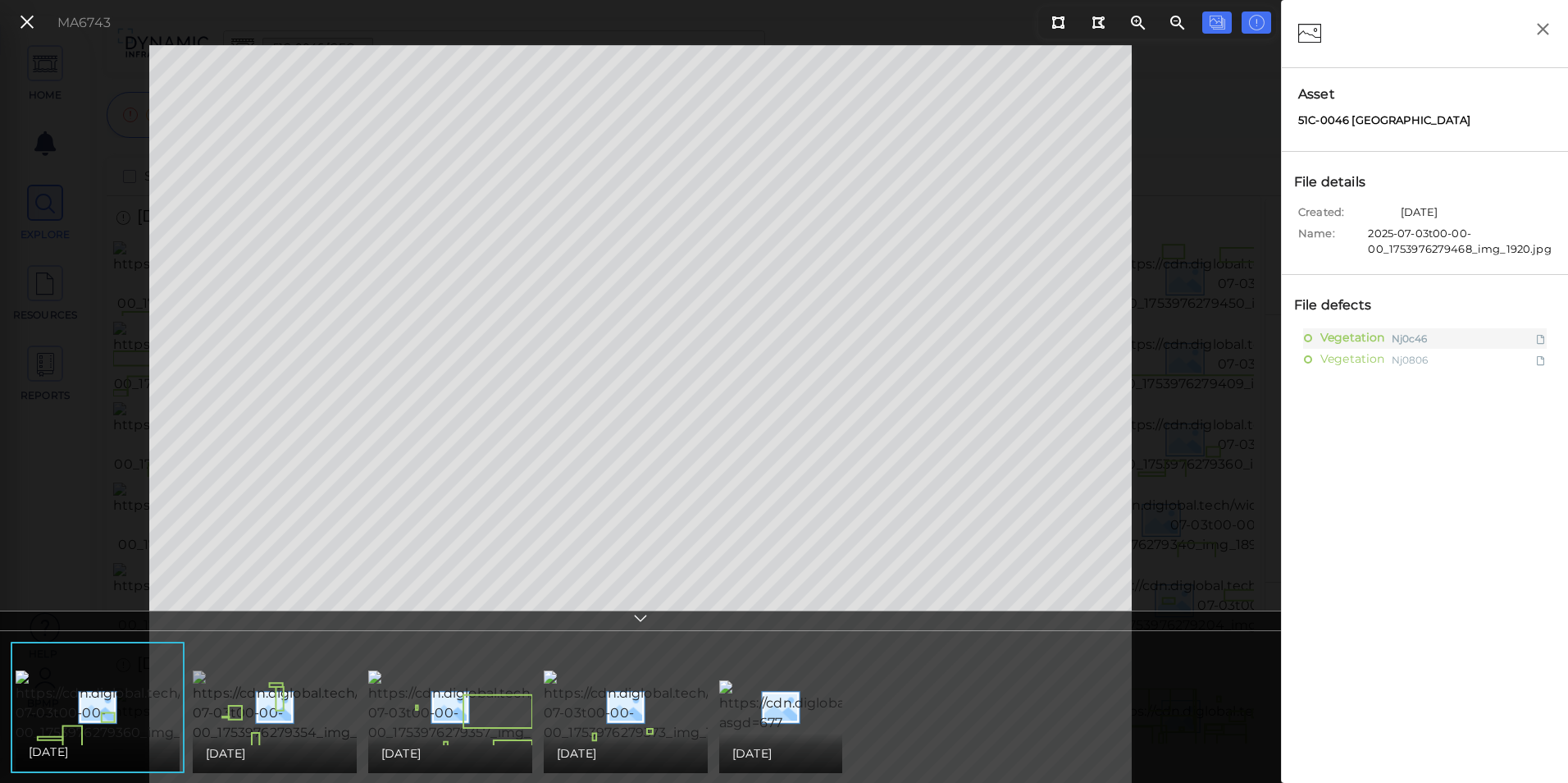
click at [300, 685] on img at bounding box center [340, 707] width 295 height 72
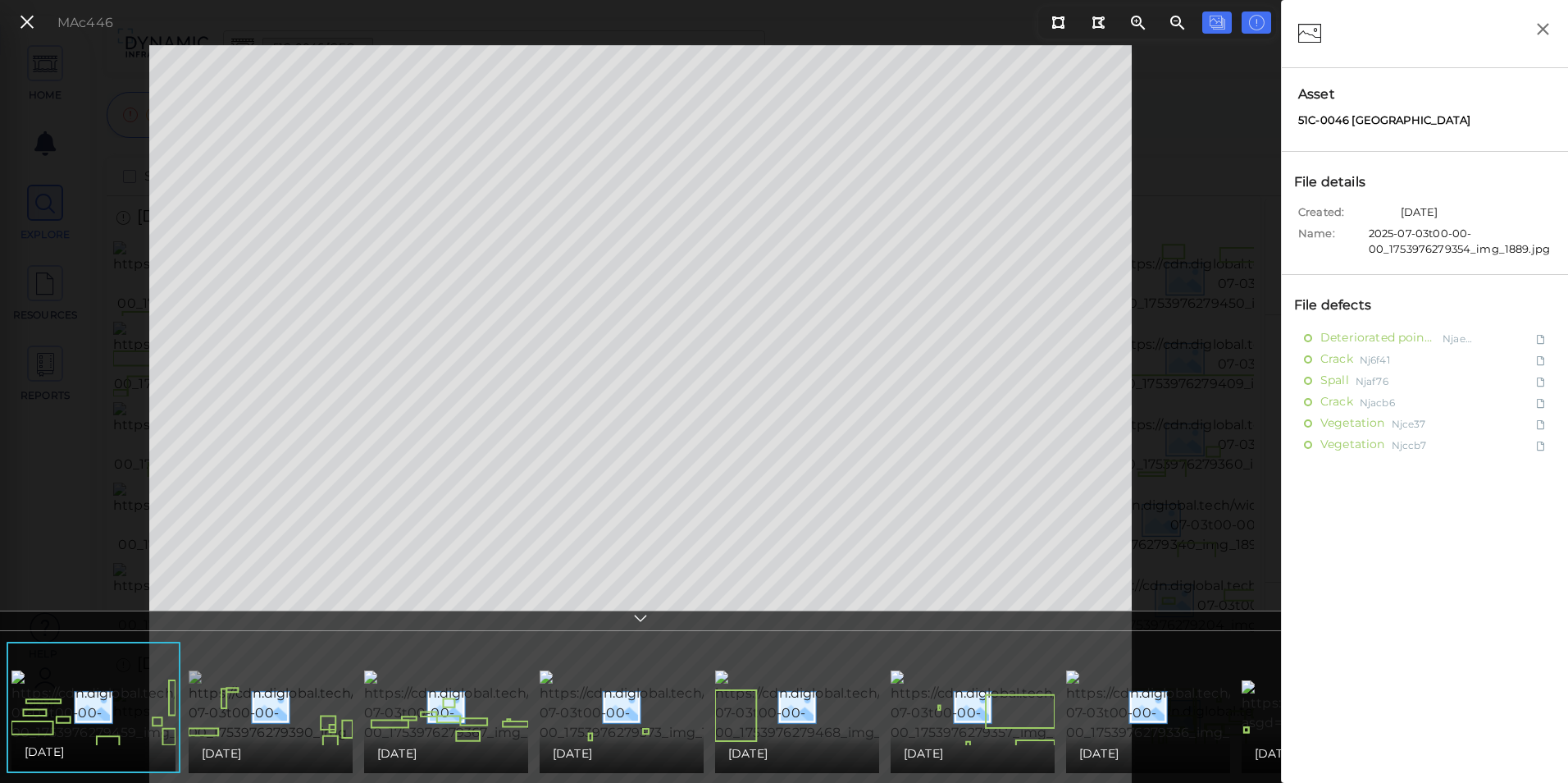
click at [313, 679] on img at bounding box center [336, 707] width 295 height 72
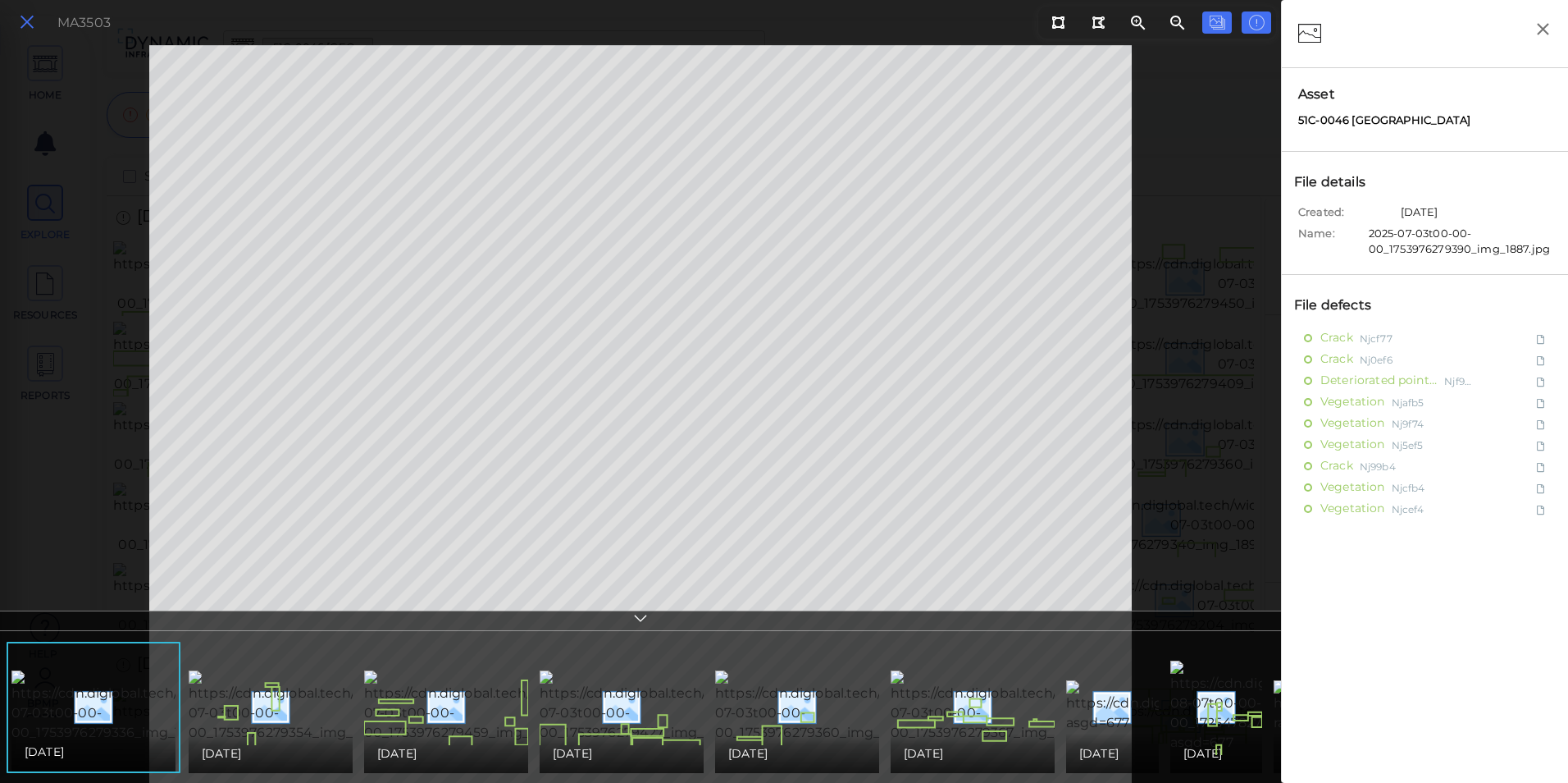
click at [38, 22] on button at bounding box center [26, 22] width 28 height 23
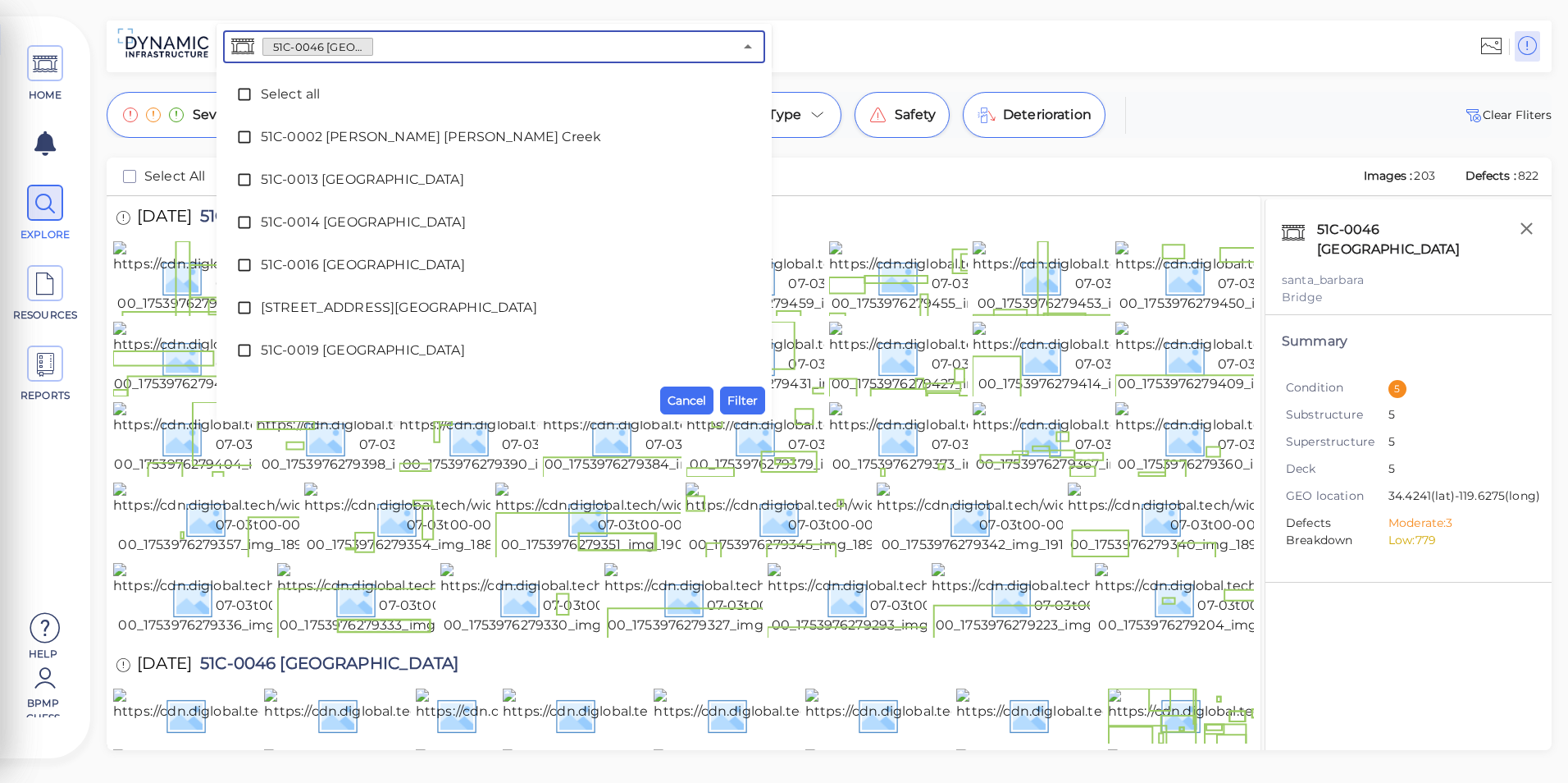
click at [497, 50] on input "text" at bounding box center [553, 47] width 360 height 23
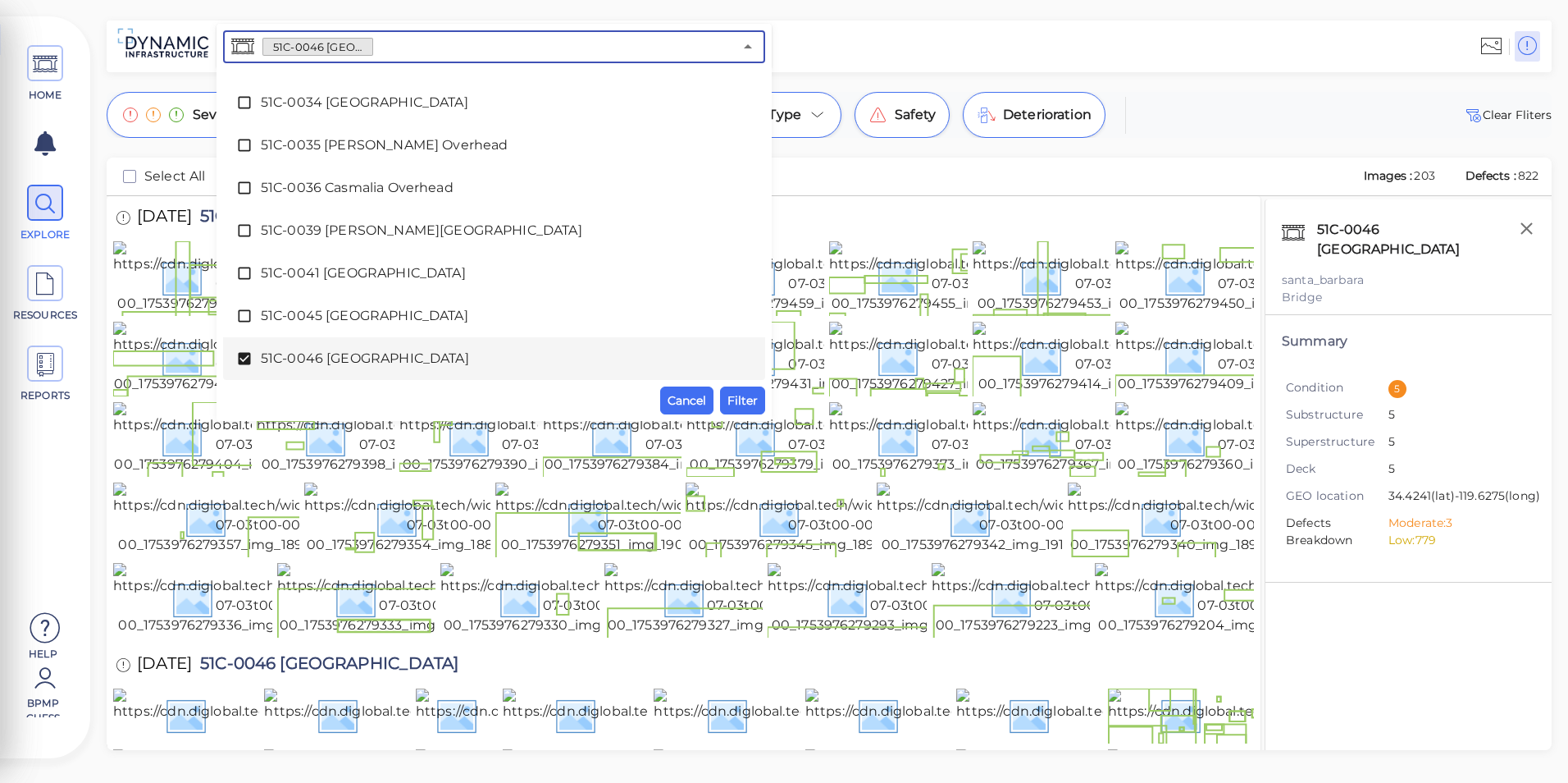
click at [275, 349] on span "51C-0046 [GEOGRAPHIC_DATA]" at bounding box center [494, 359] width 467 height 20
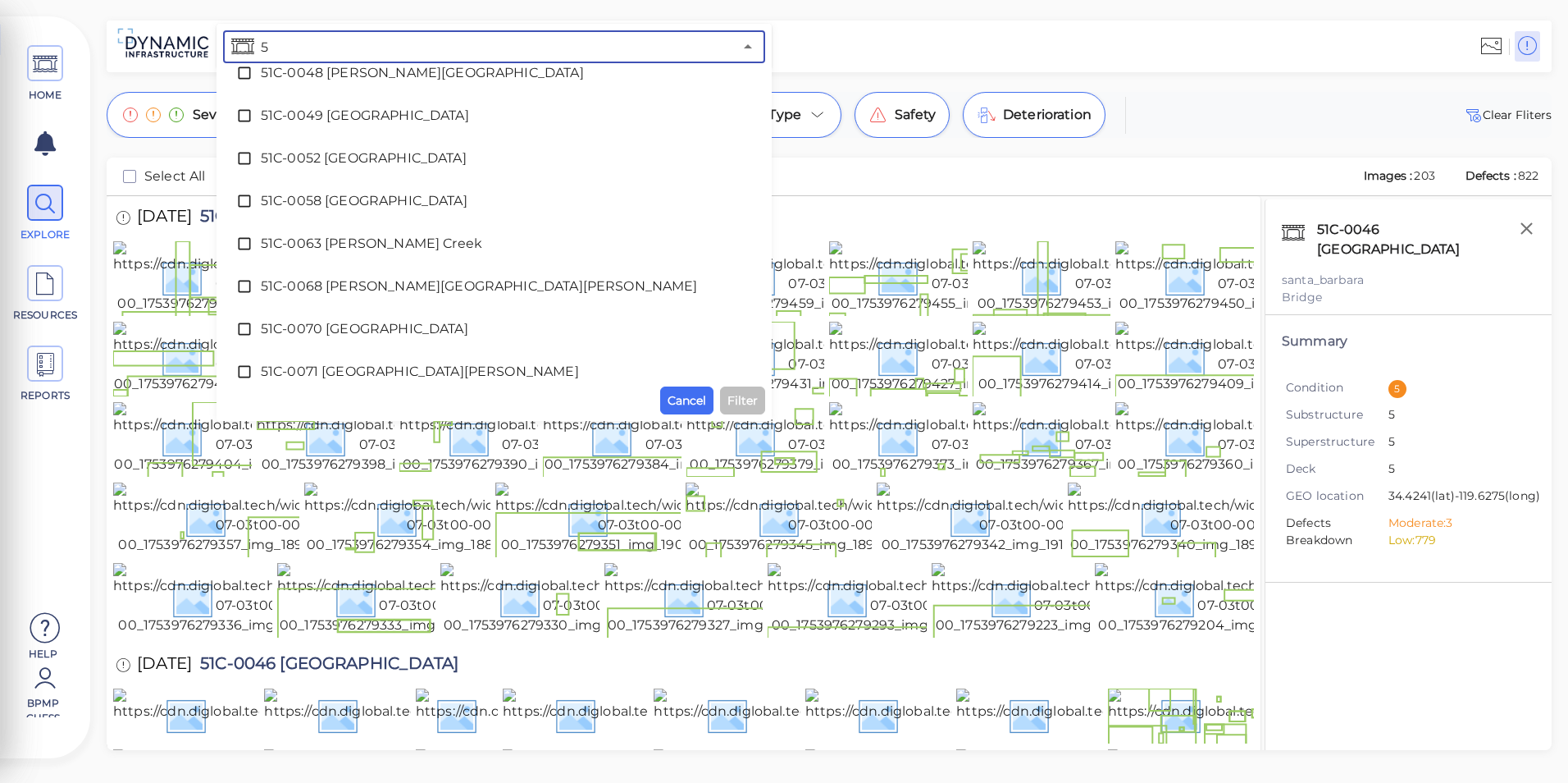
scroll to position [0, 0]
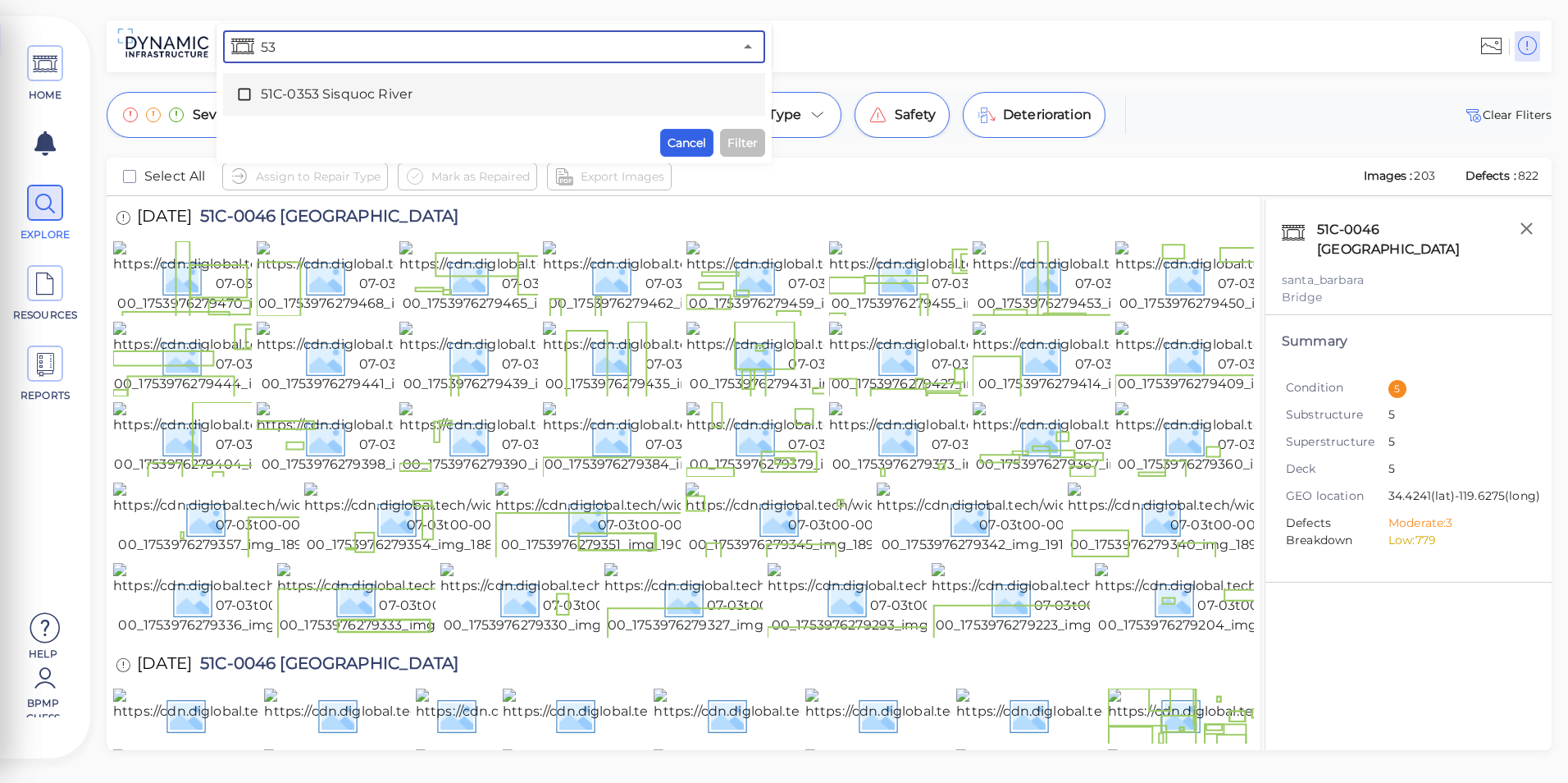
type input "53"
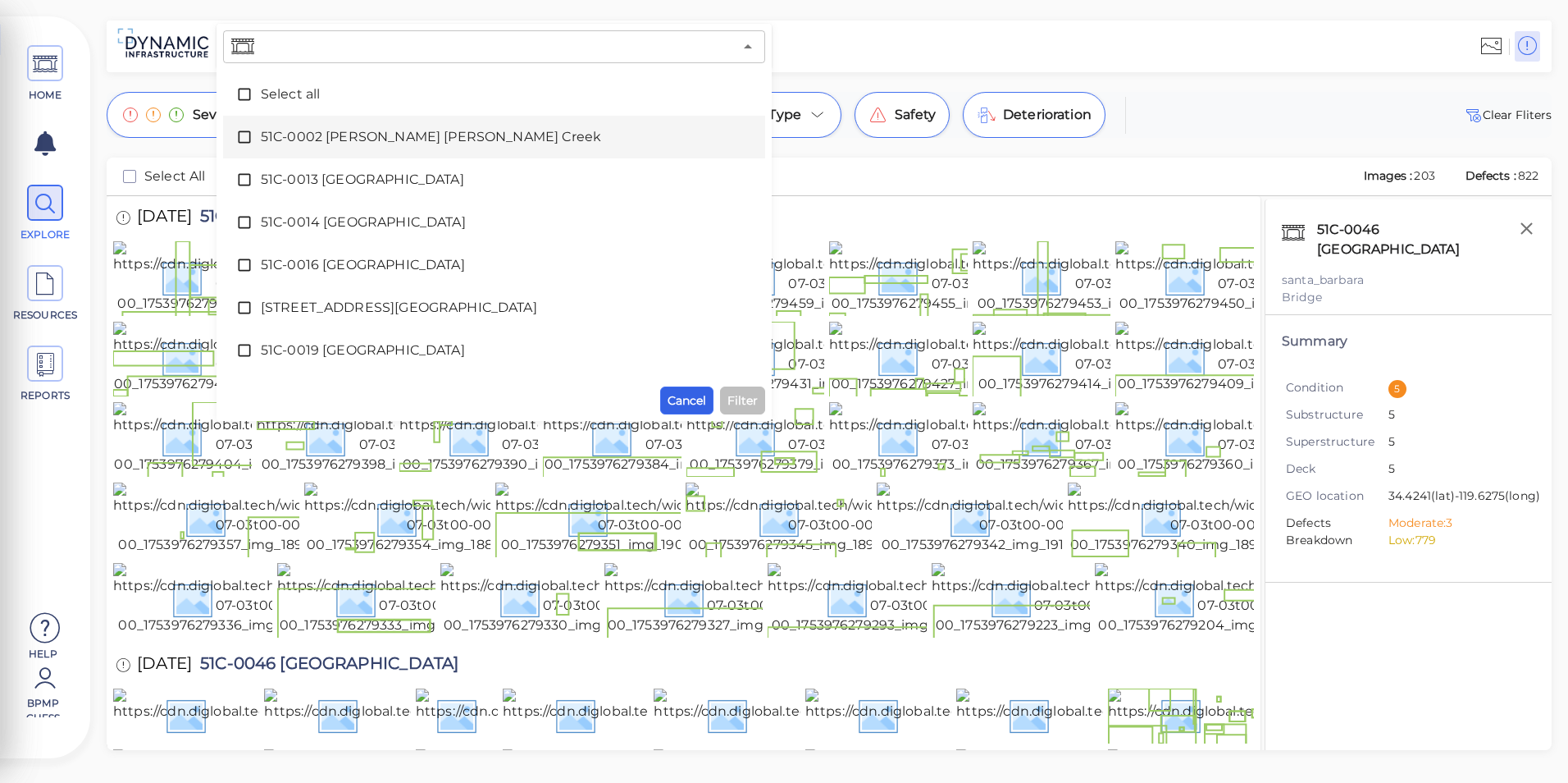
click at [677, 143] on div "​ Select all 51C-0002 [PERSON_NAME][GEOGRAPHIC_DATA][PERSON_NAME] 51C-0013 [GEO…" at bounding box center [494, 222] width 542 height 384
click at [687, 410] on span "Cancel" at bounding box center [687, 401] width 39 height 20
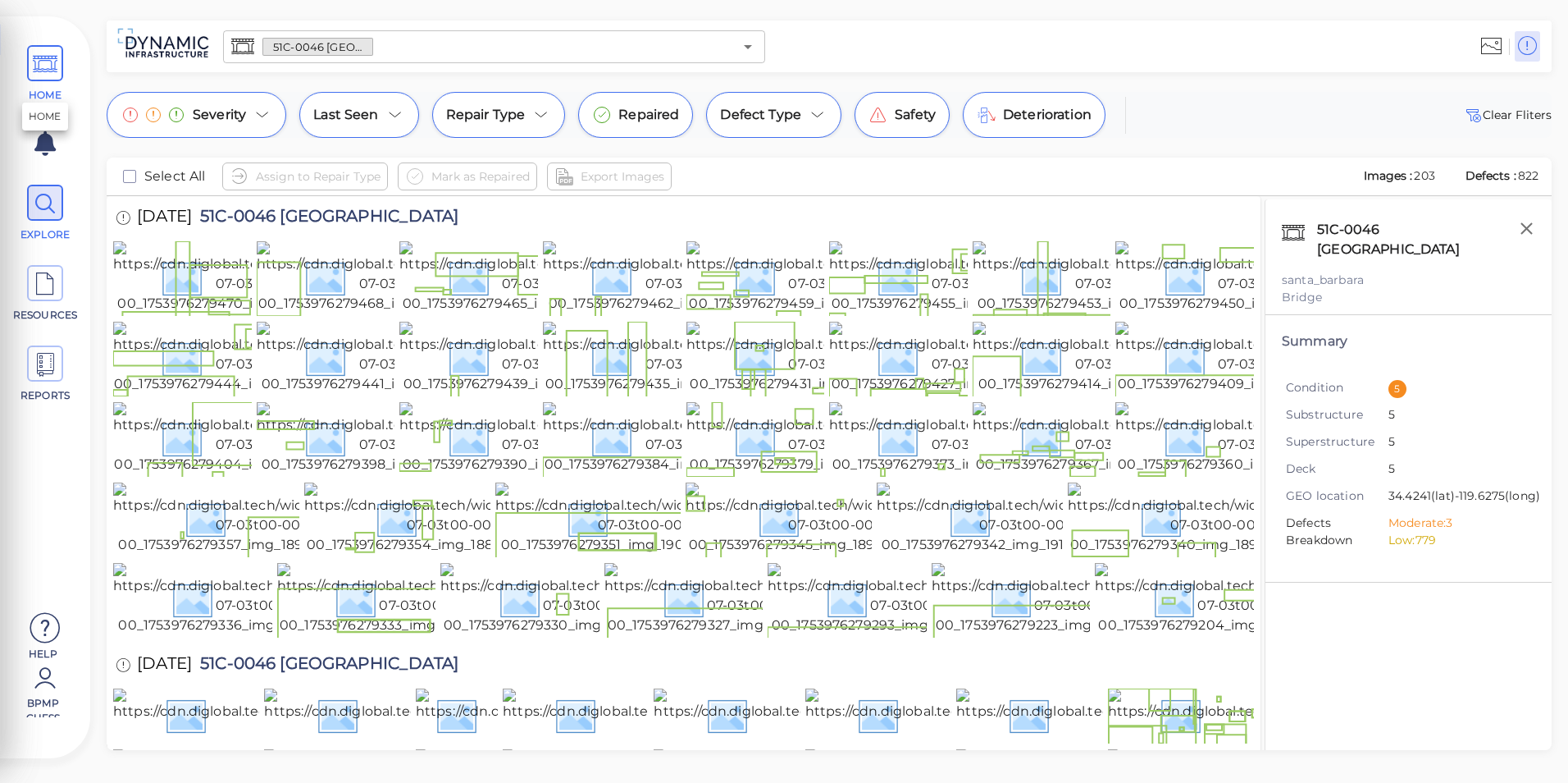
click at [39, 67] on icon at bounding box center [45, 64] width 24 height 37
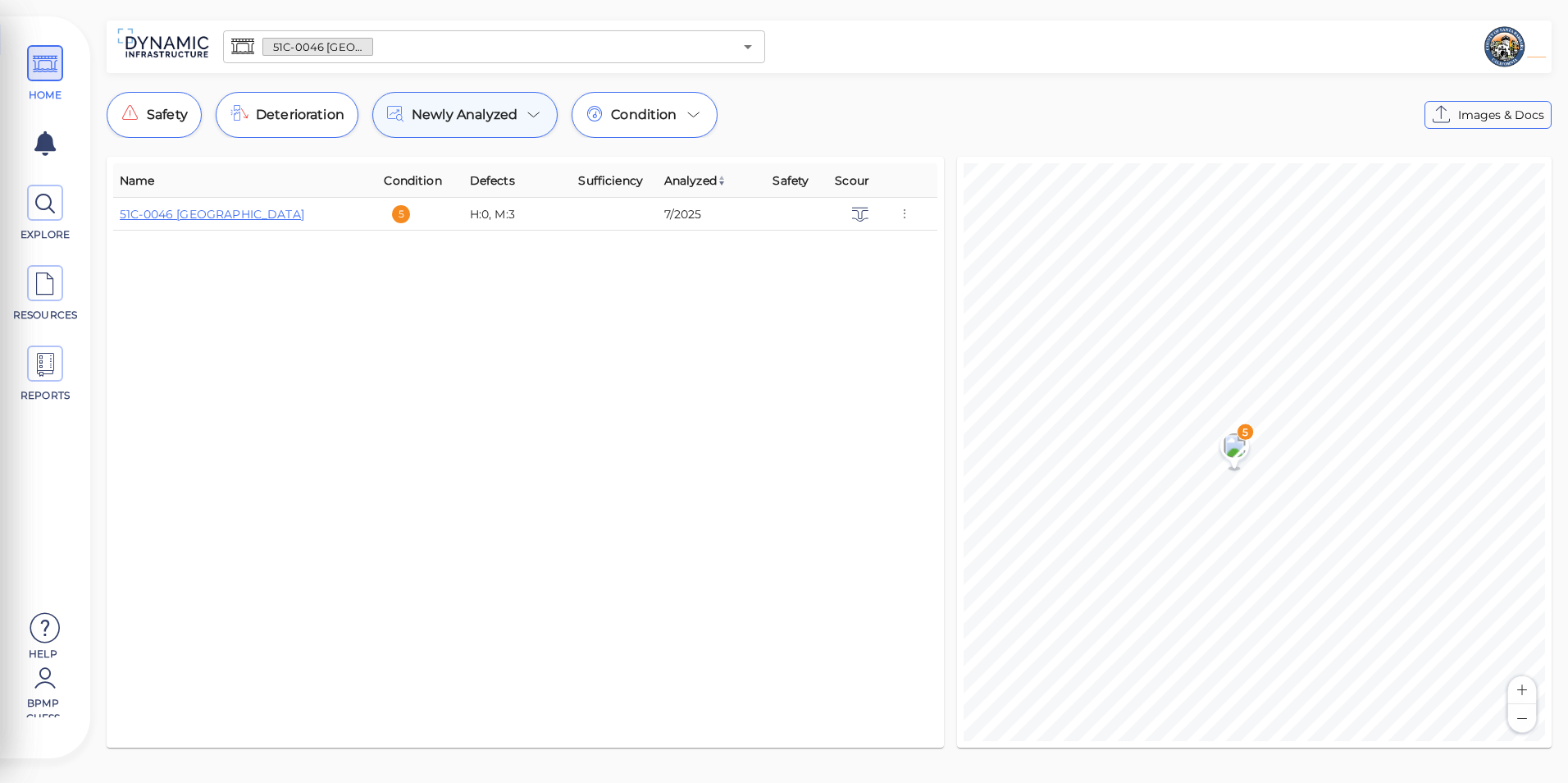
click at [488, 128] on div "Newly Analyzed" at bounding box center [465, 114] width 185 height 46
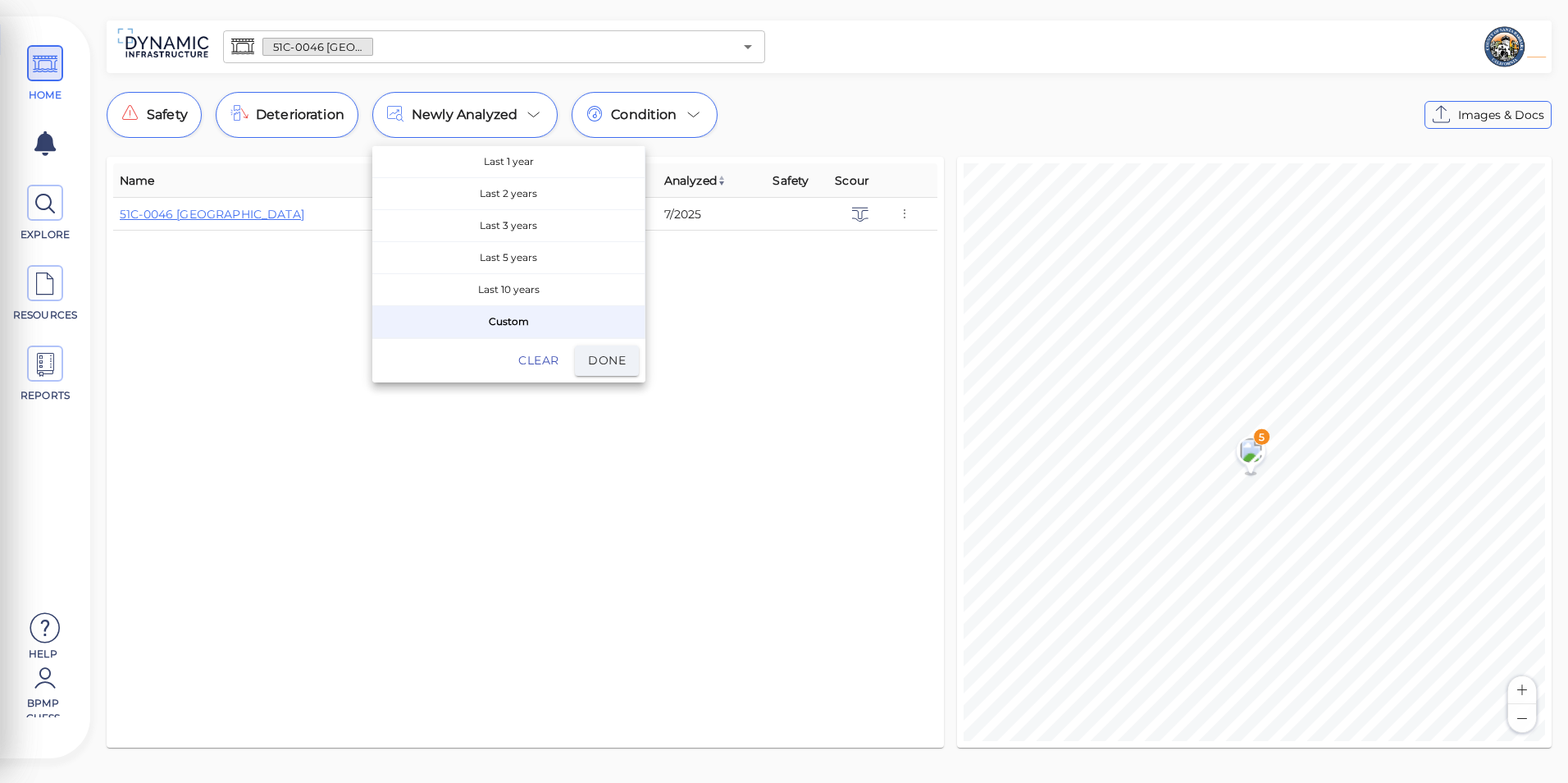
click at [685, 129] on div at bounding box center [784, 391] width 1568 height 783
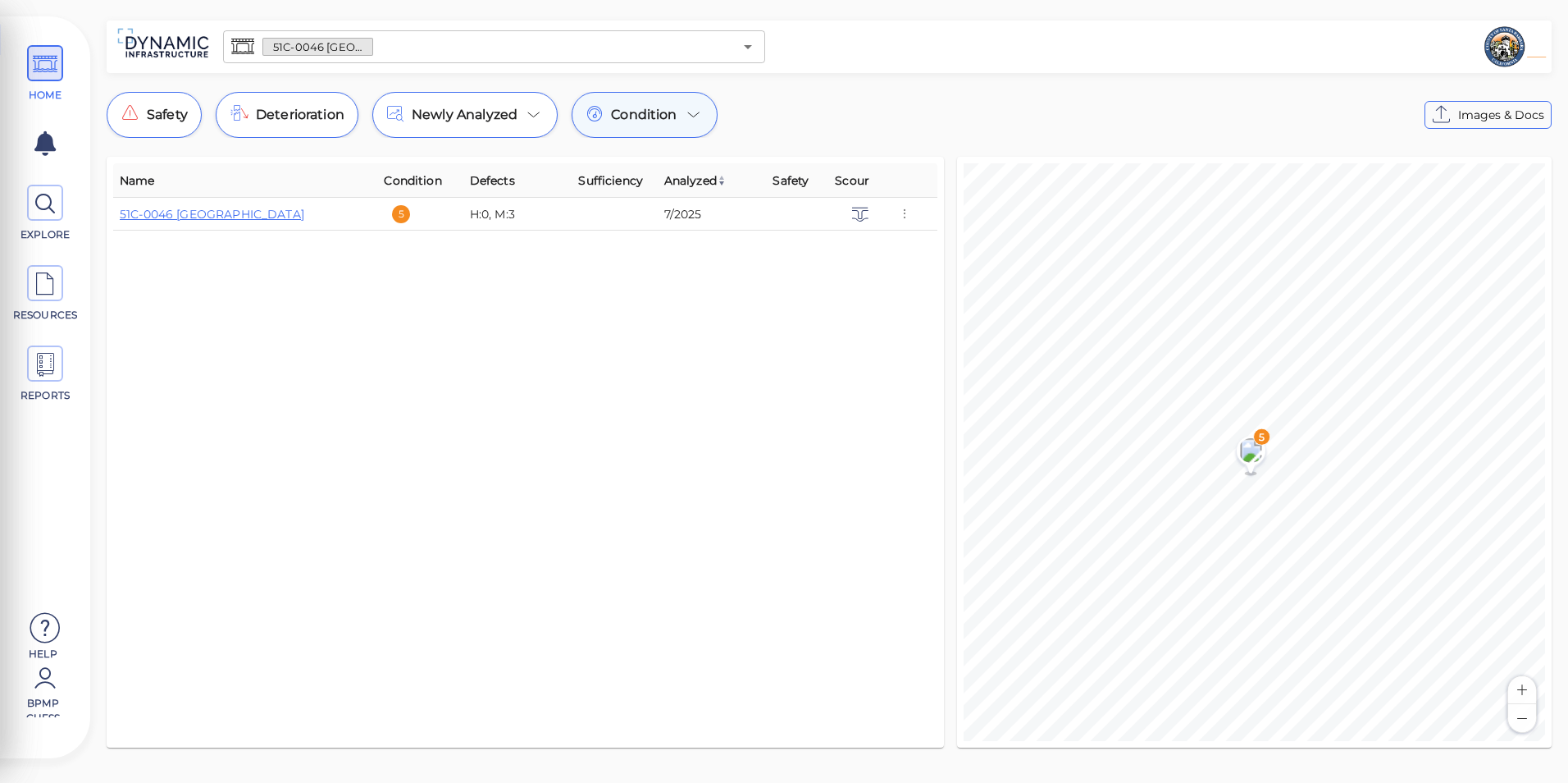
click at [692, 112] on icon at bounding box center [694, 115] width 19 height 20
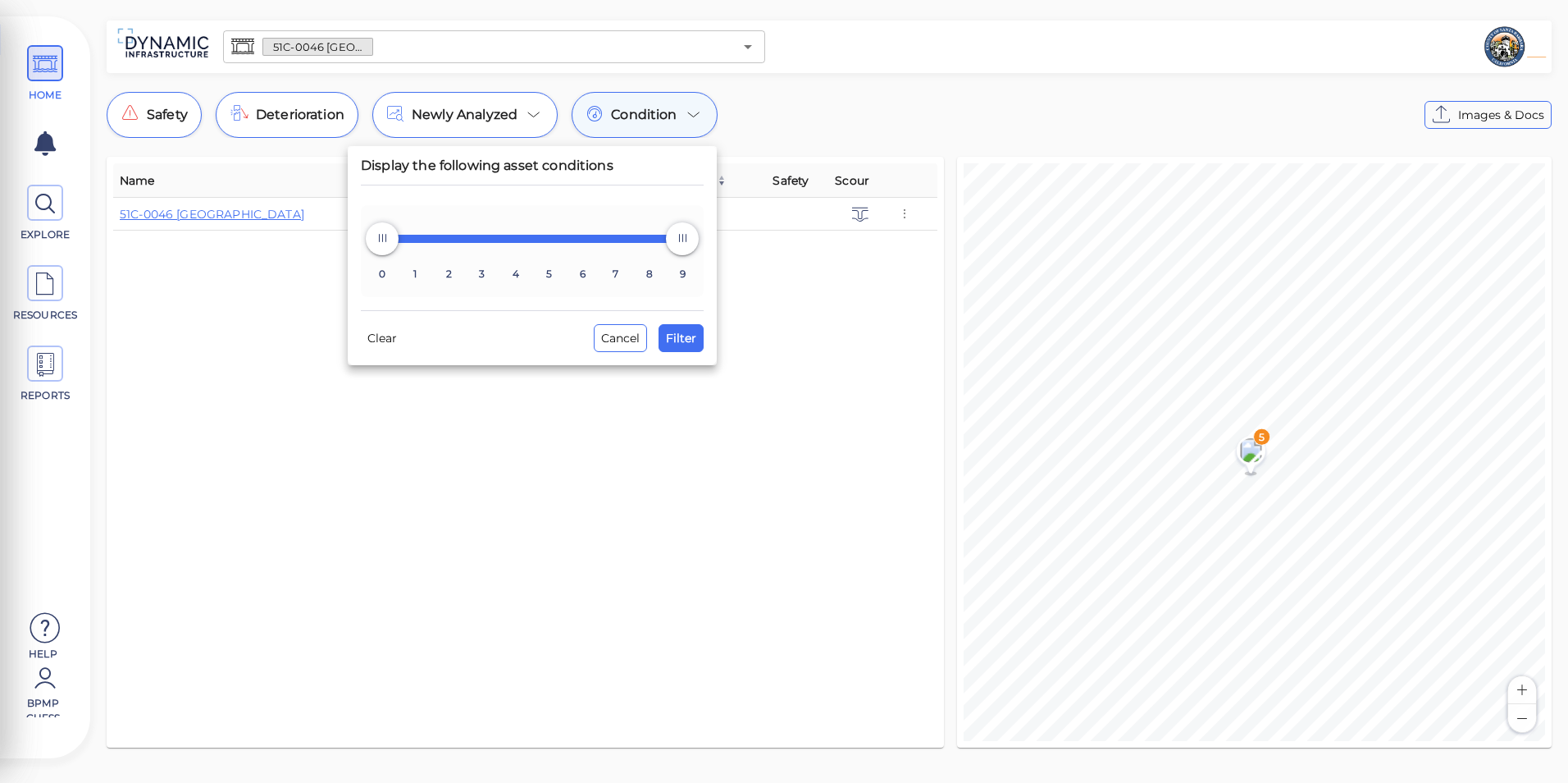
click at [692, 112] on div at bounding box center [784, 391] width 1568 height 783
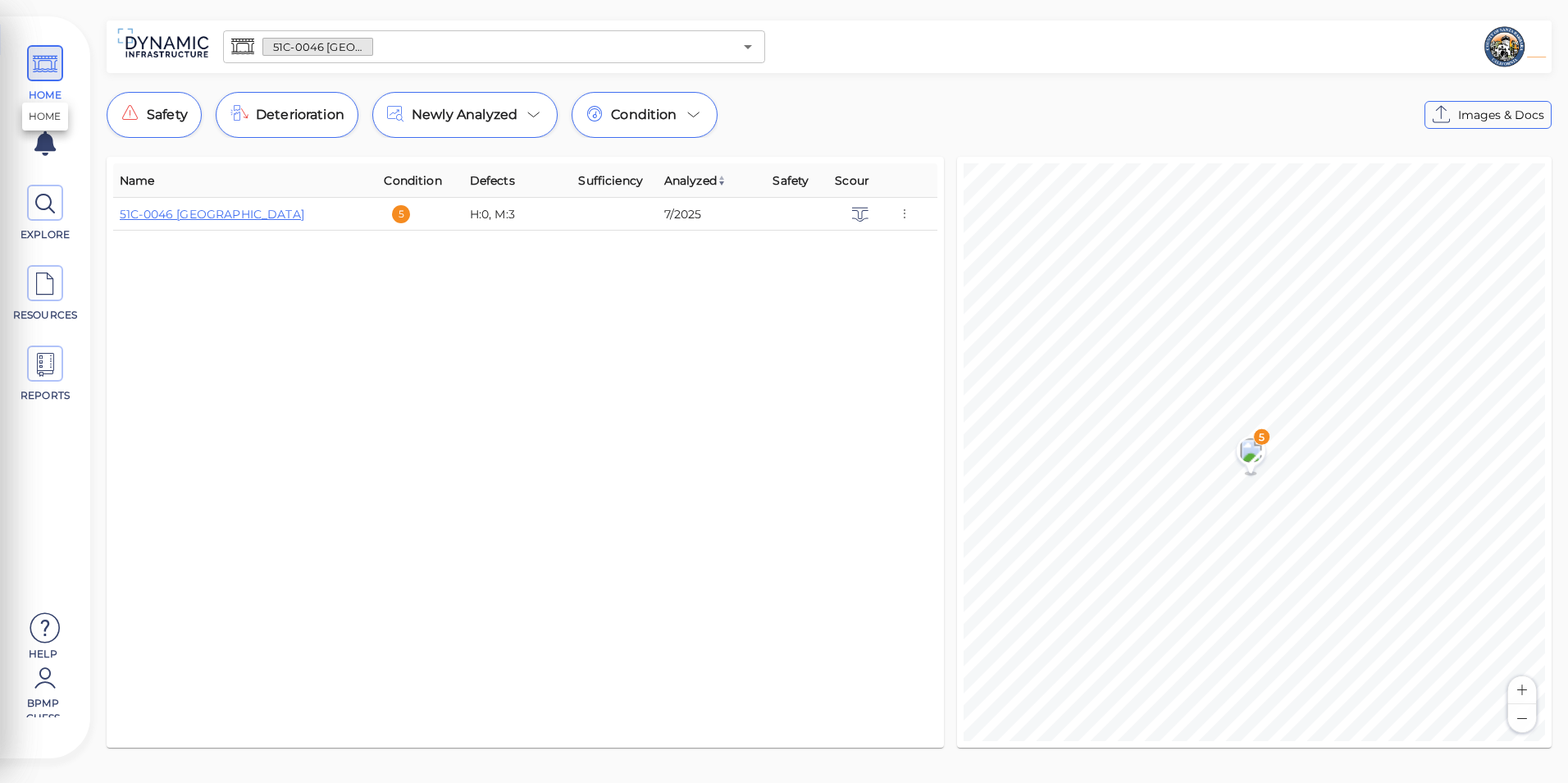
click at [48, 71] on icon at bounding box center [45, 64] width 24 height 37
click at [729, 59] on div "51C-0046 [GEOGRAPHIC_DATA] ​" at bounding box center [494, 47] width 542 height 33
click at [748, 53] on icon "Open" at bounding box center [747, 47] width 19 height 20
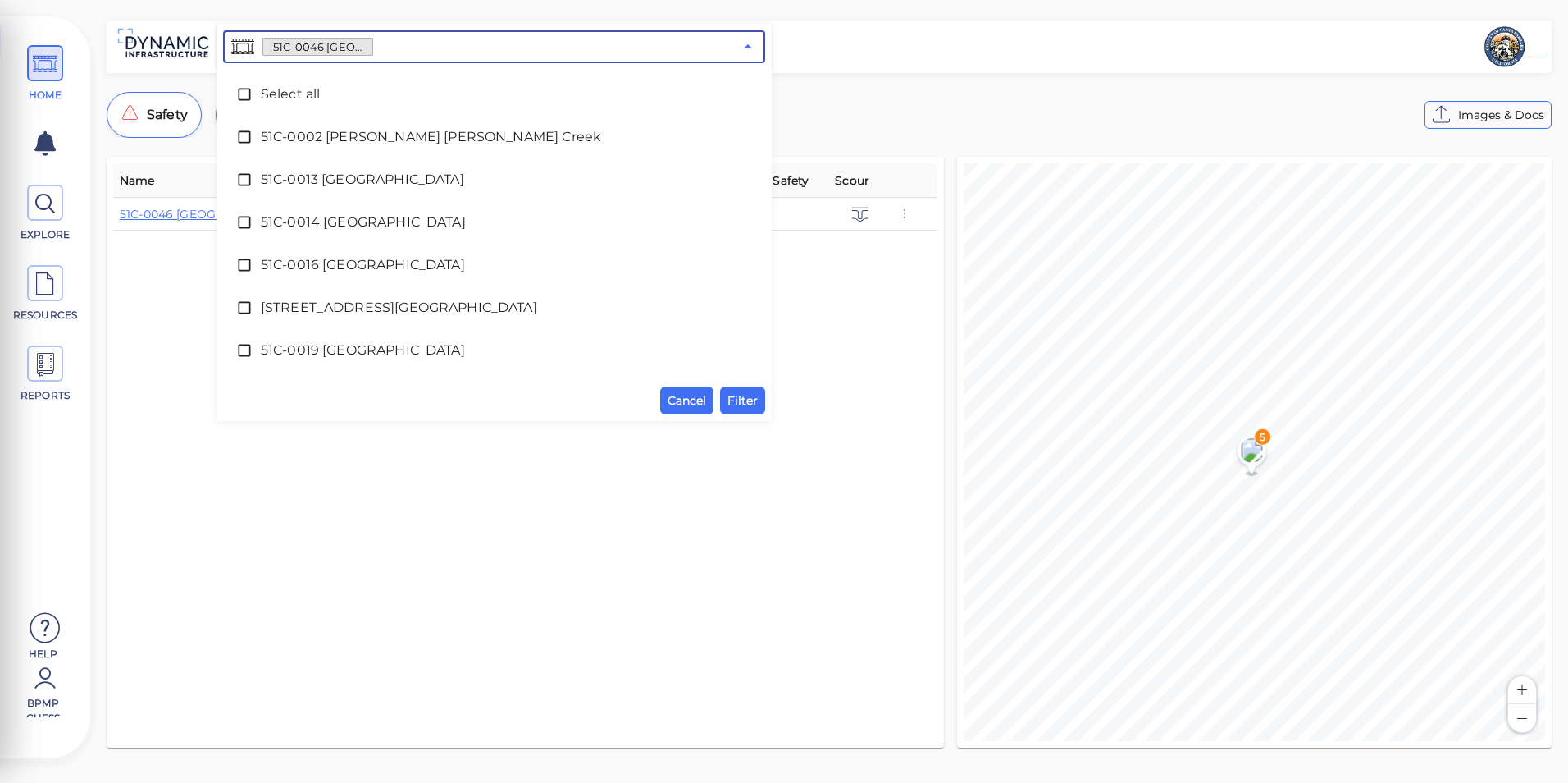
scroll to position [375, 0]
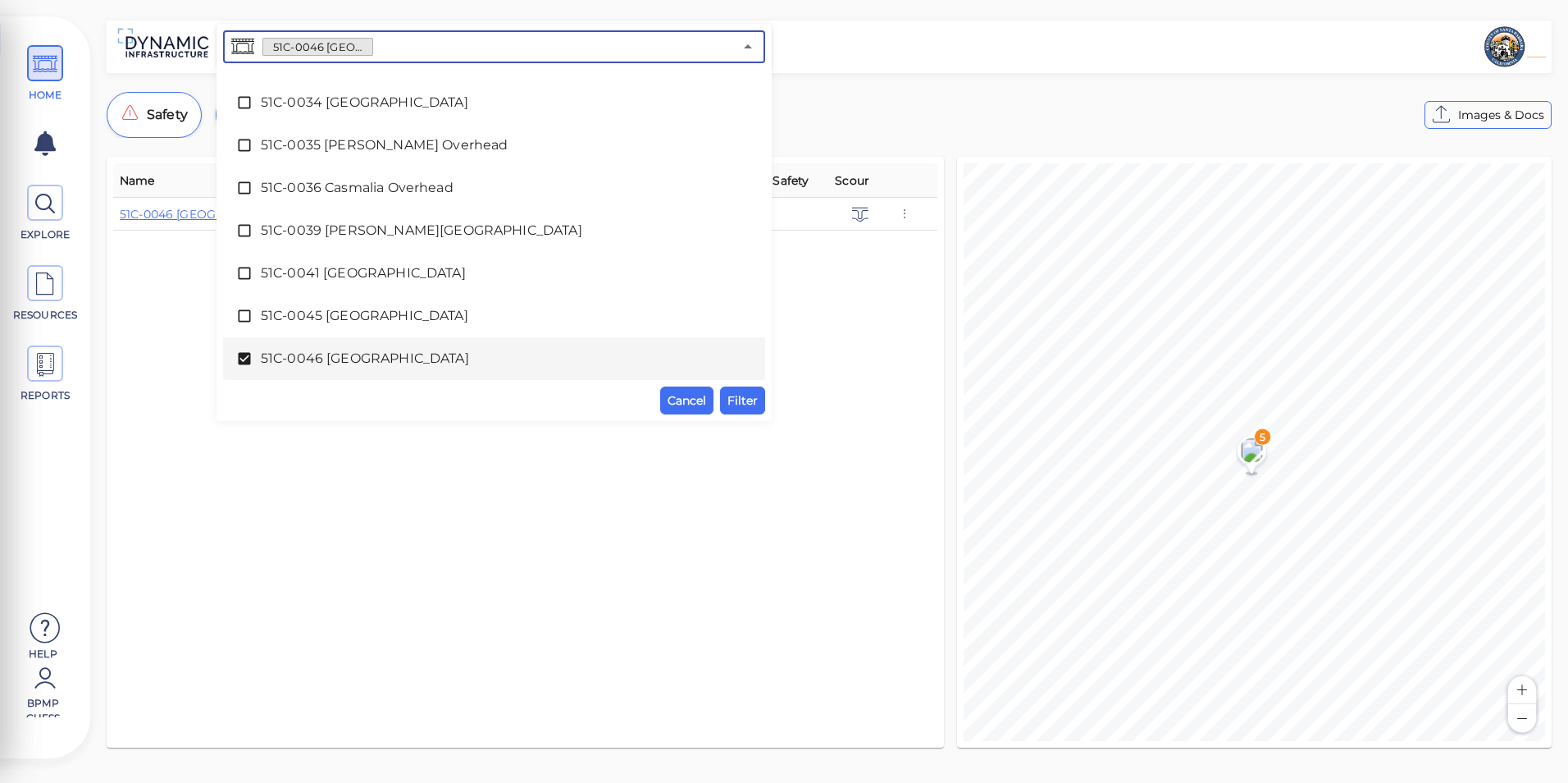
click at [252, 355] on span at bounding box center [248, 358] width 24 height 17
click at [706, 404] on span "Cancel" at bounding box center [687, 401] width 39 height 20
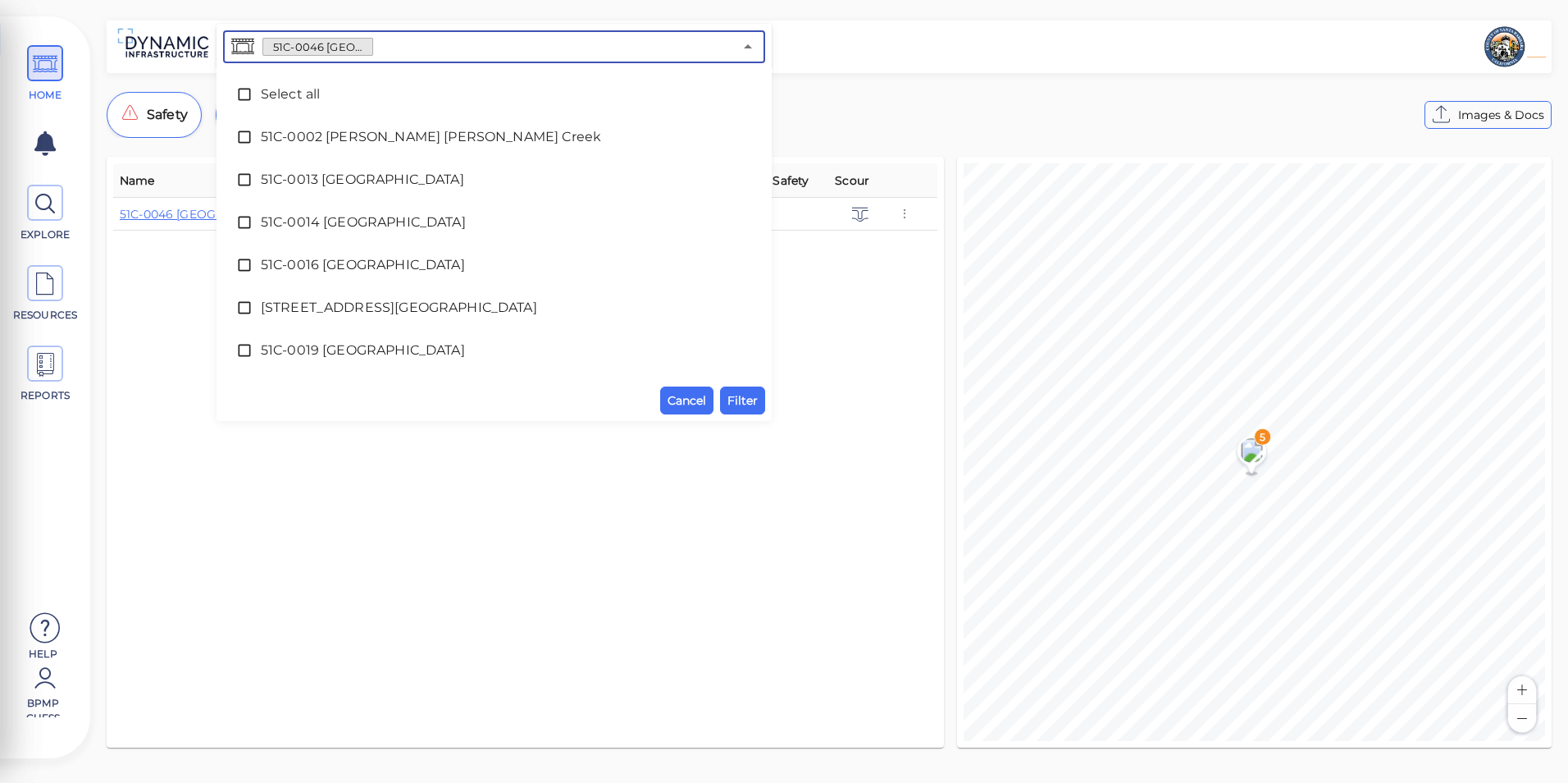
click at [674, 49] on input "text" at bounding box center [553, 47] width 360 height 23
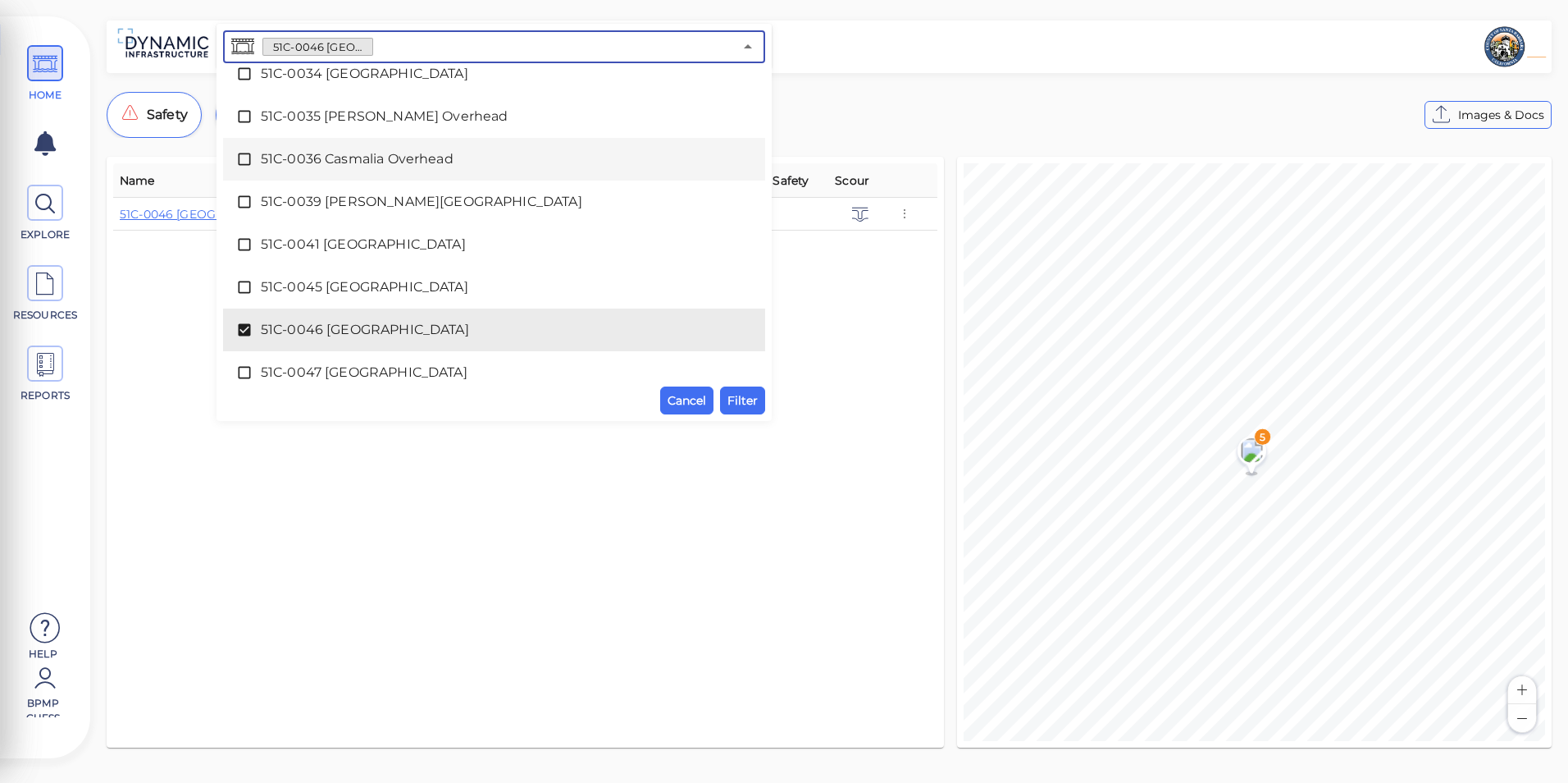
scroll to position [411, 0]
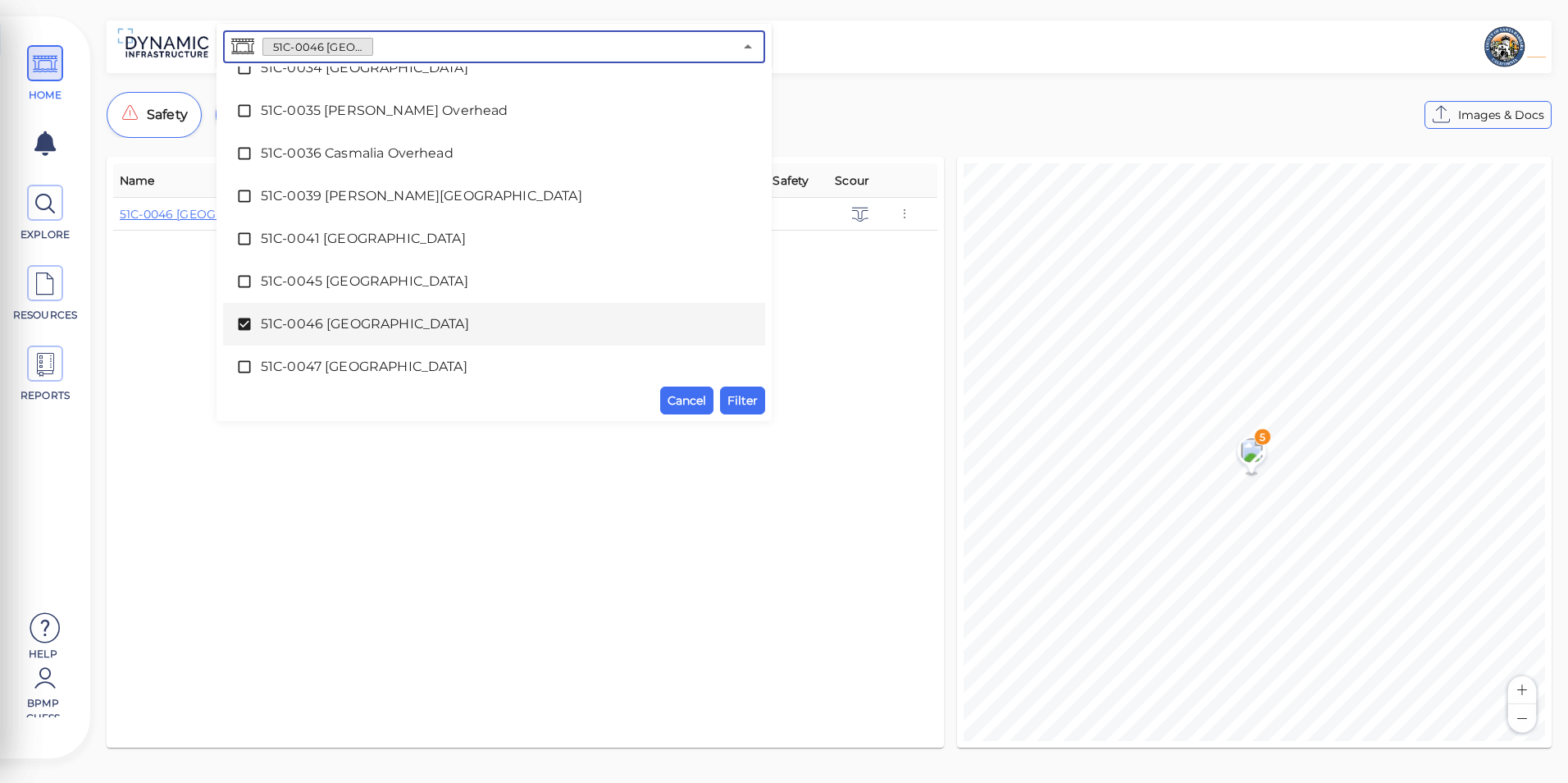
click at [314, 319] on span "51C-0046 [GEOGRAPHIC_DATA]" at bounding box center [494, 324] width 467 height 20
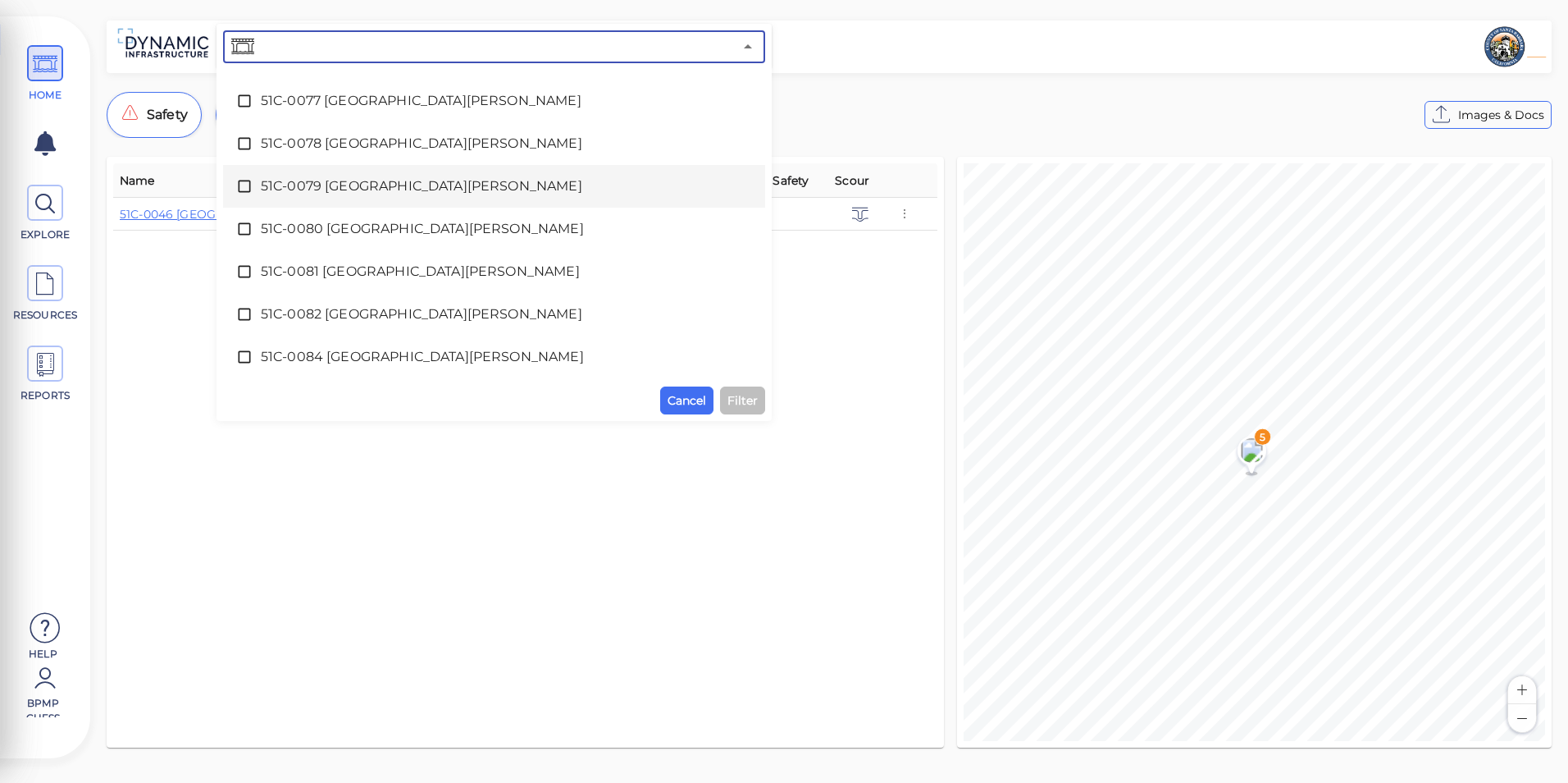
scroll to position [4735, 0]
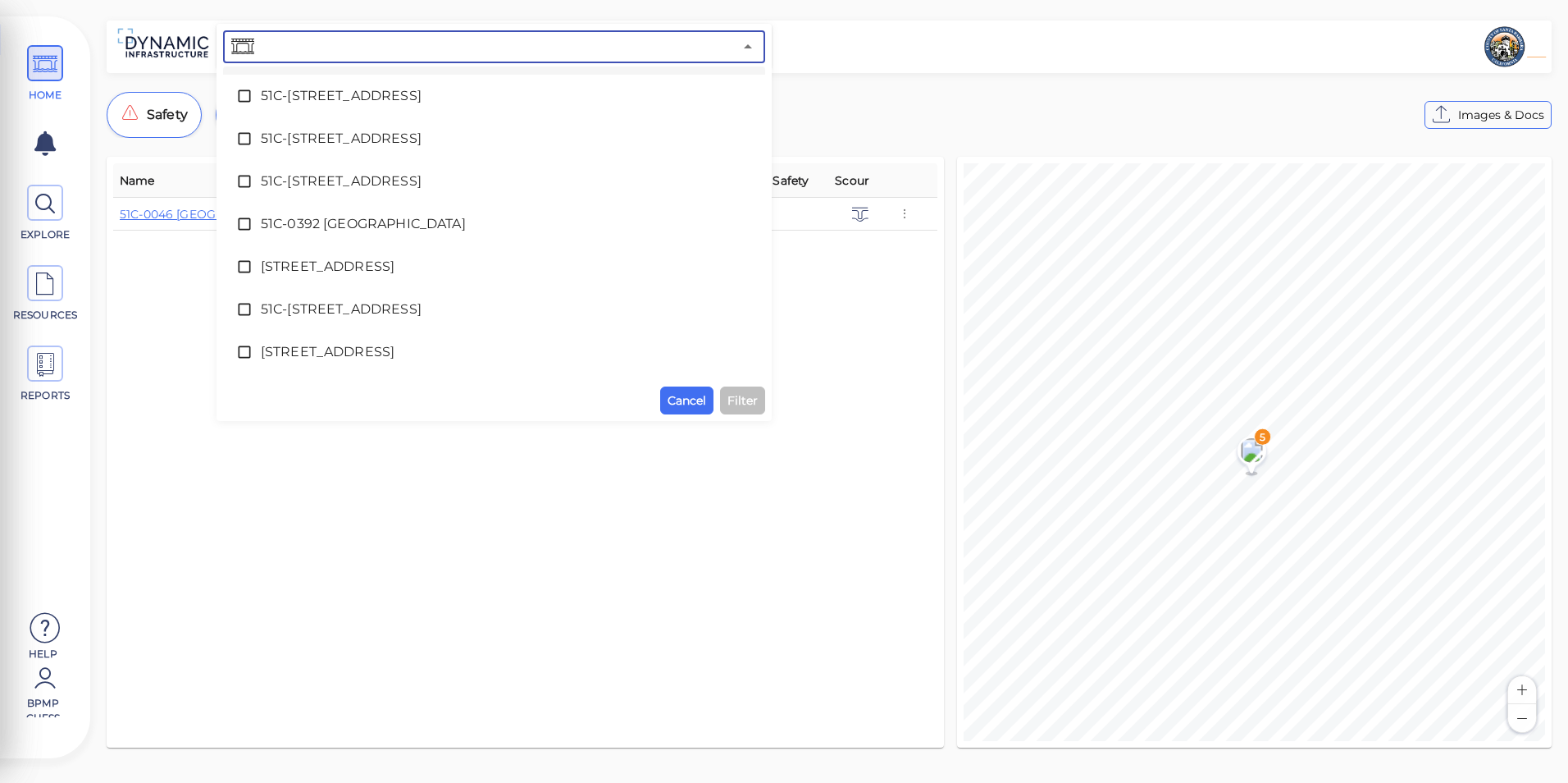
click at [733, 47] on input "text" at bounding box center [495, 47] width 476 height 23
click at [742, 46] on icon "Close" at bounding box center [747, 47] width 19 height 20
click at [756, 53] on icon "Close" at bounding box center [747, 47] width 19 height 20
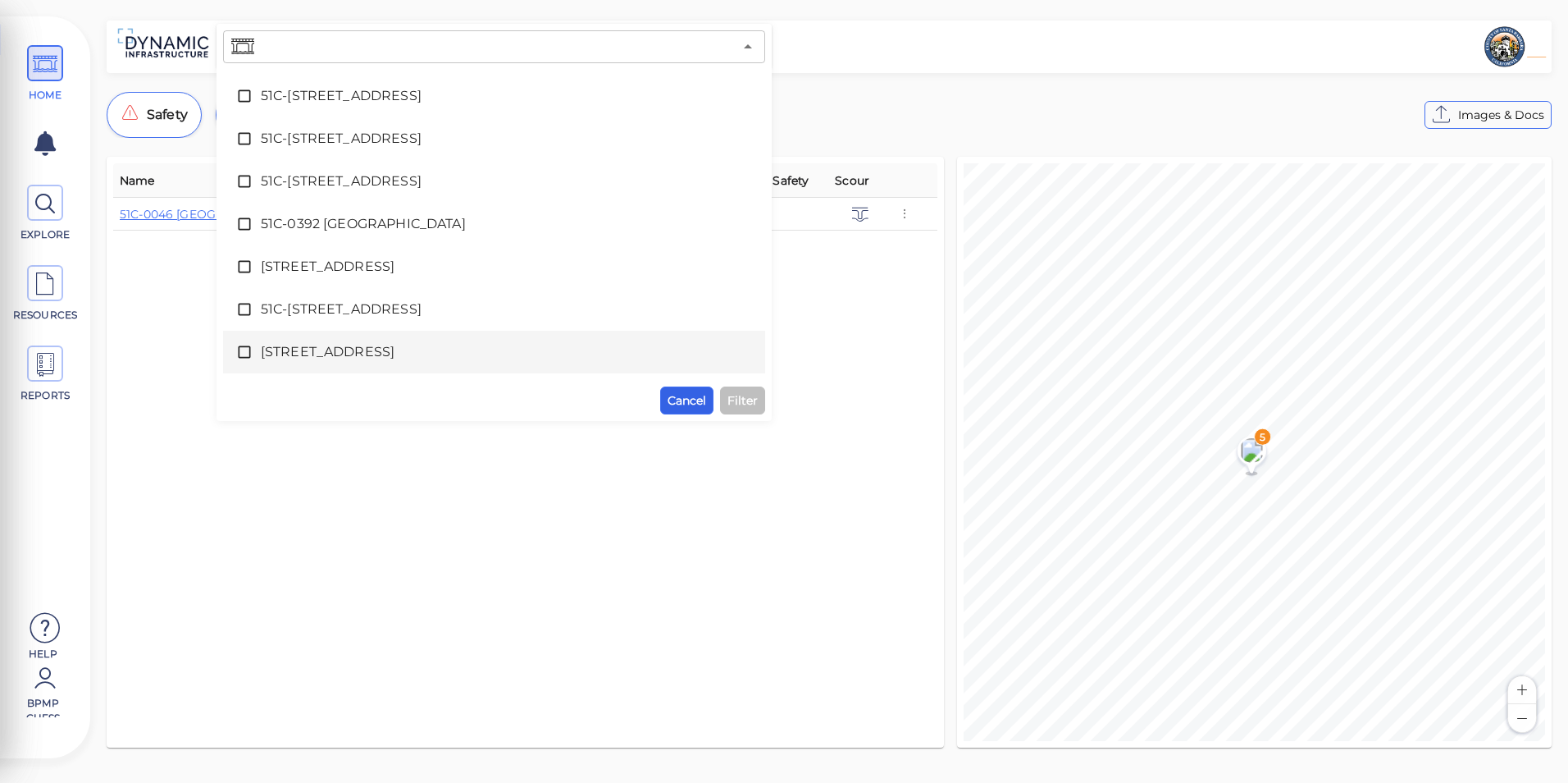
click at [697, 394] on span "Cancel" at bounding box center [687, 401] width 39 height 20
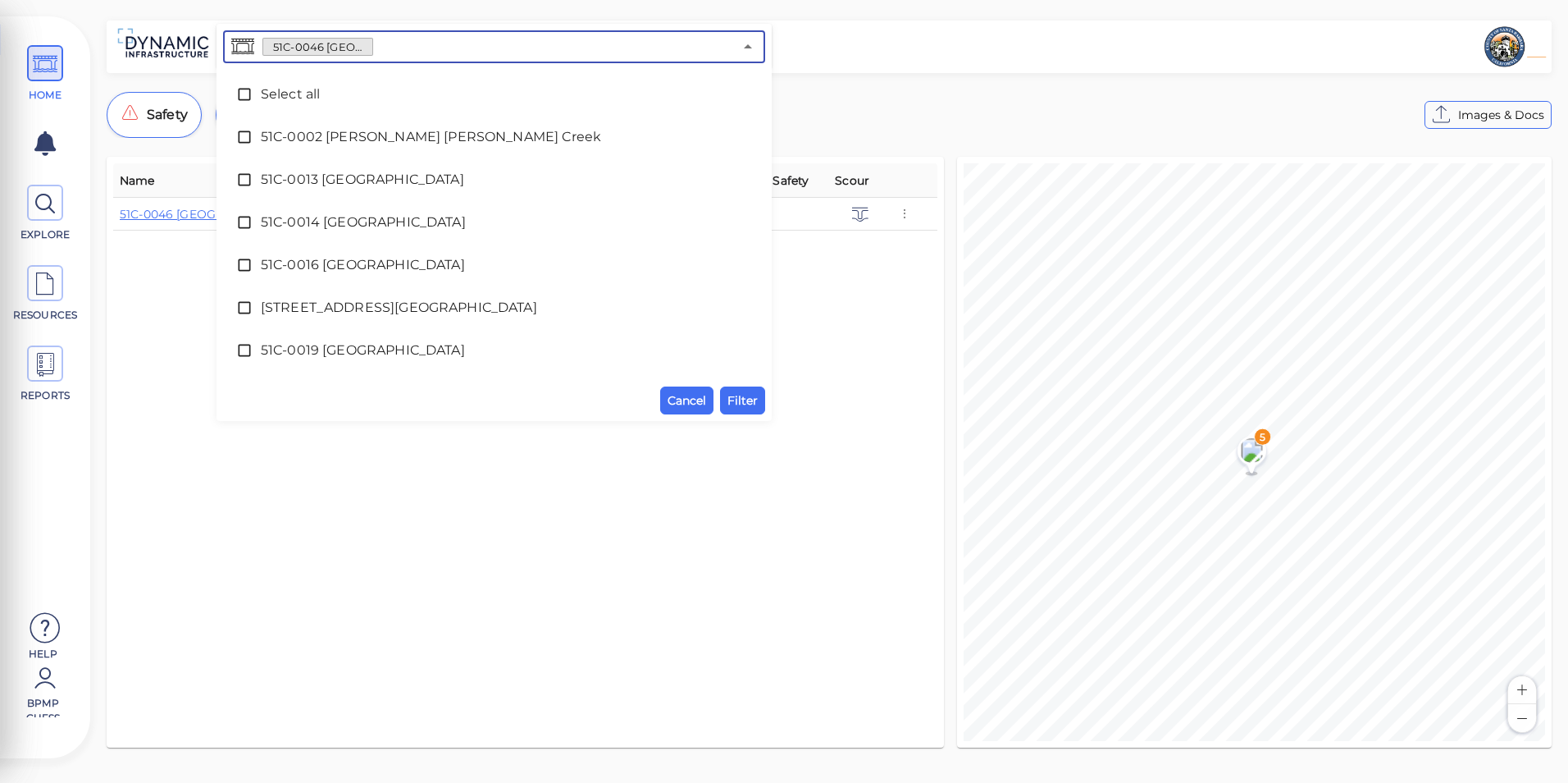
click at [723, 42] on input "text" at bounding box center [553, 47] width 360 height 23
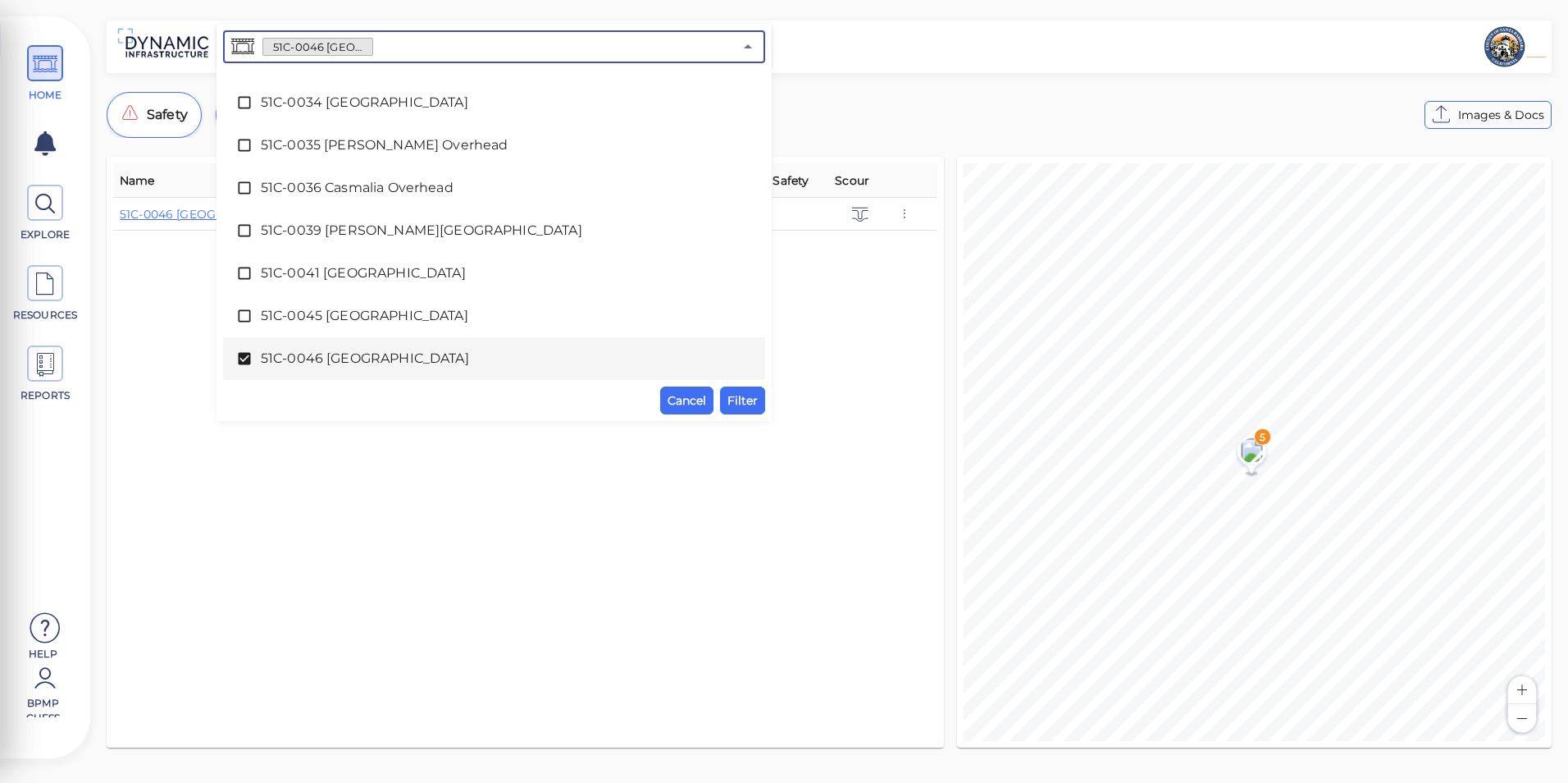
click at [685, 358] on span "51C-0046 [GEOGRAPHIC_DATA]" at bounding box center [494, 359] width 467 height 20
click at [555, 542] on div "Name Condition Defects Sufficiency Analyzed Safety Scour 51C-0046 [GEOGRAPHIC_D…" at bounding box center [525, 451] width 824 height 578
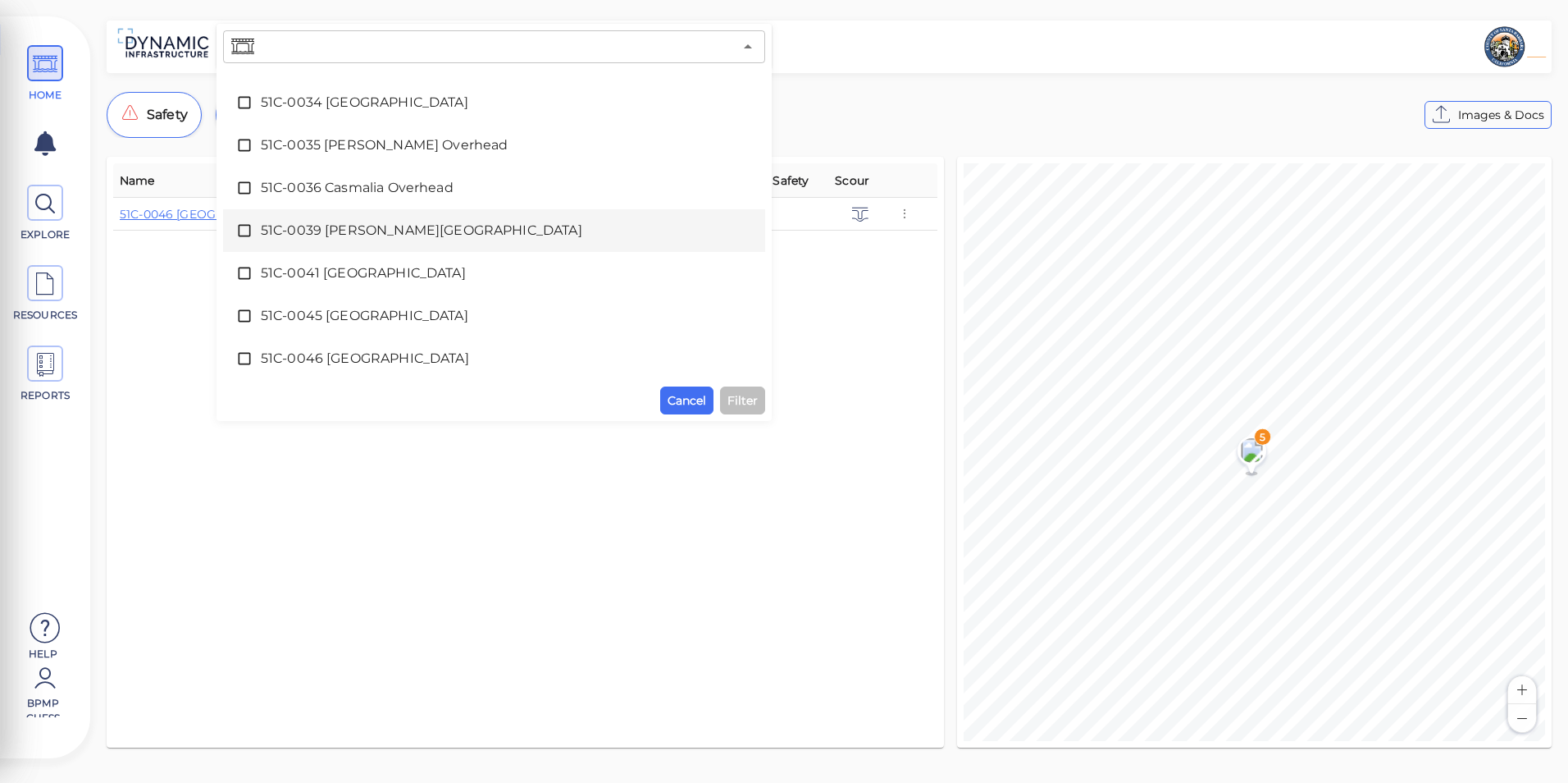
click at [933, 20] on div "HOME EXPLORE RESOURCES REPORTS Help BPMP Guess How to My Display Settings Hide …" at bounding box center [784, 391] width 1568 height 783
